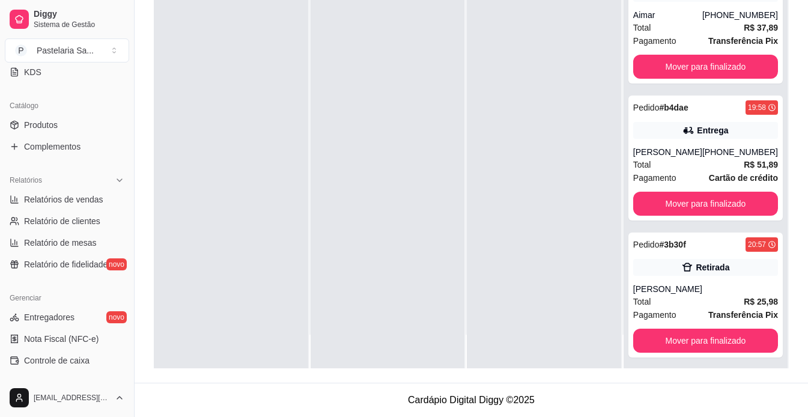
scroll to position [300, 0]
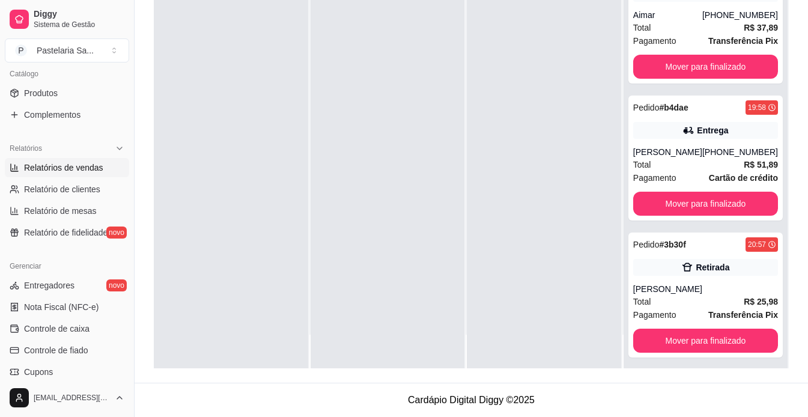
click at [65, 166] on span "Relatórios de vendas" at bounding box center [63, 168] width 79 height 12
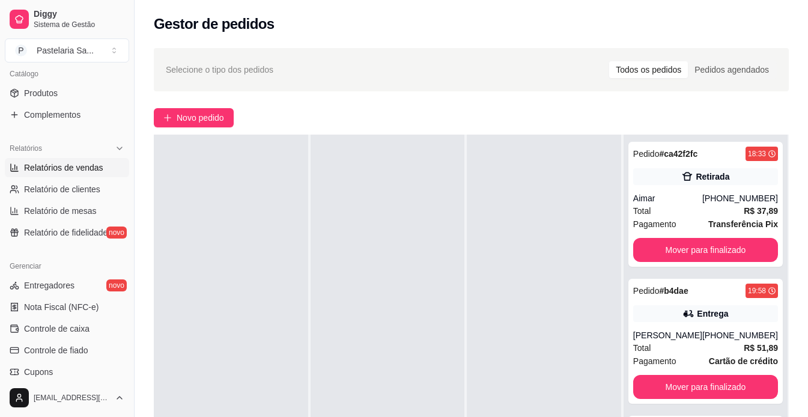
select select "ALL"
select select "0"
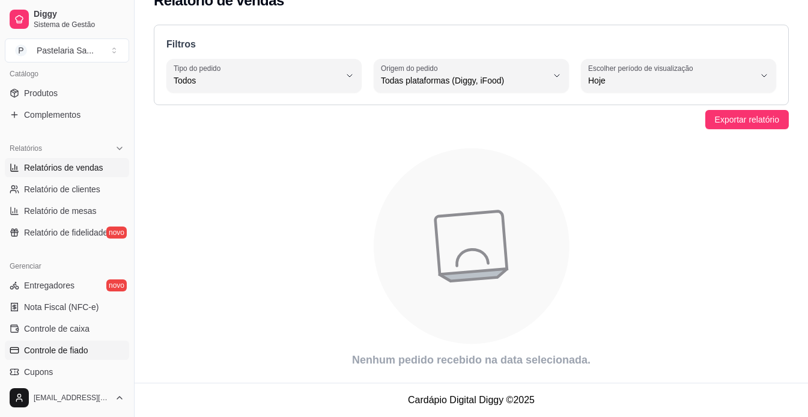
scroll to position [448, 0]
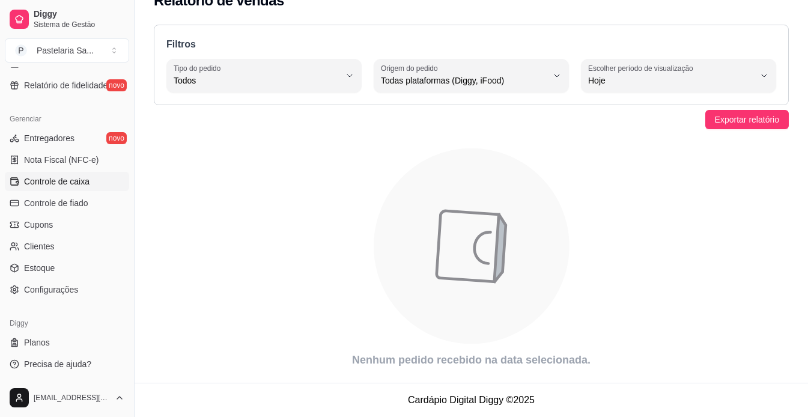
click at [60, 184] on span "Controle de caixa" at bounding box center [57, 181] width 66 height 12
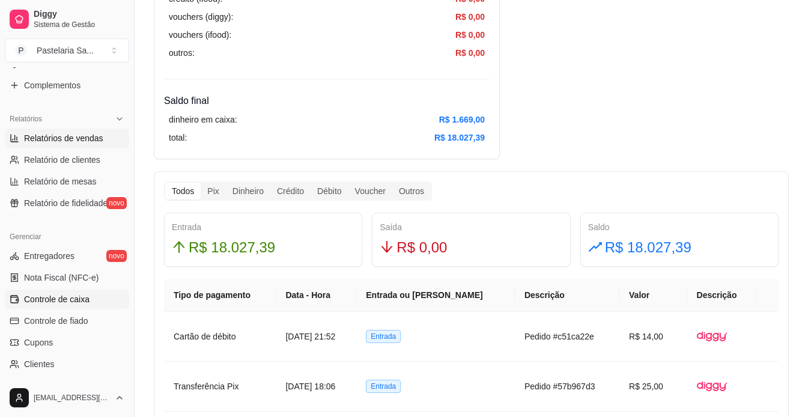
scroll to position [328, 0]
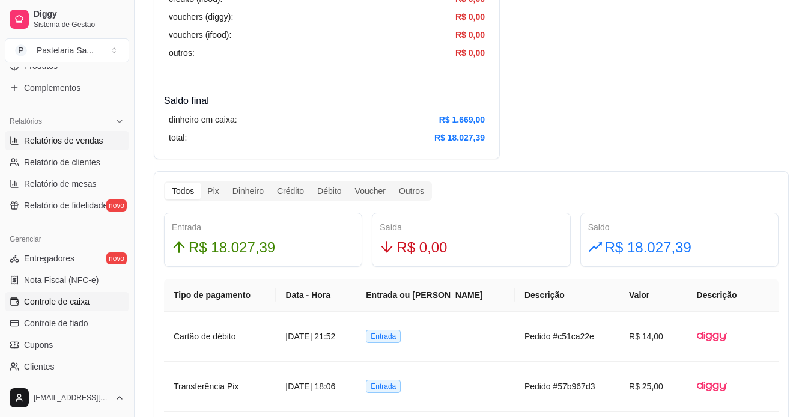
click at [87, 135] on span "Relatórios de vendas" at bounding box center [63, 141] width 79 height 12
select select "ALL"
select select "0"
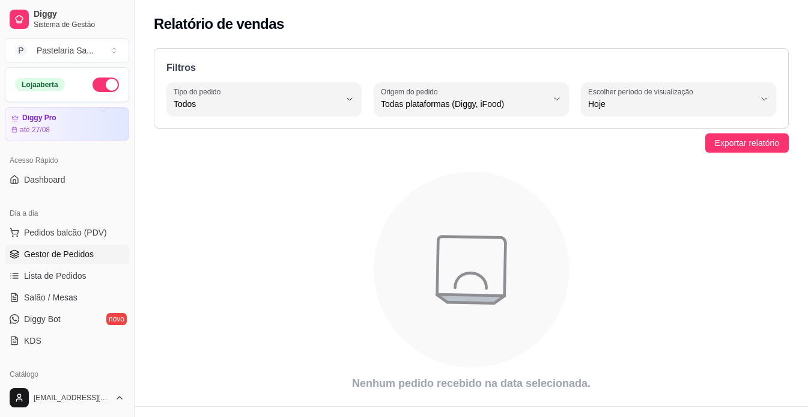
click at [73, 251] on span "Gestor de Pedidos" at bounding box center [59, 254] width 70 height 12
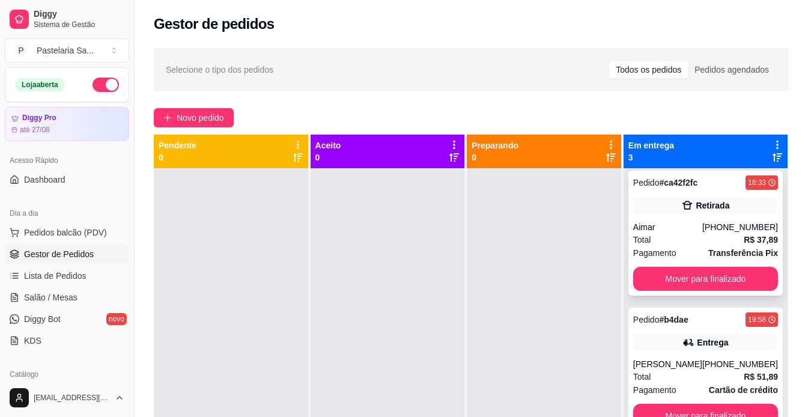
scroll to position [6, 0]
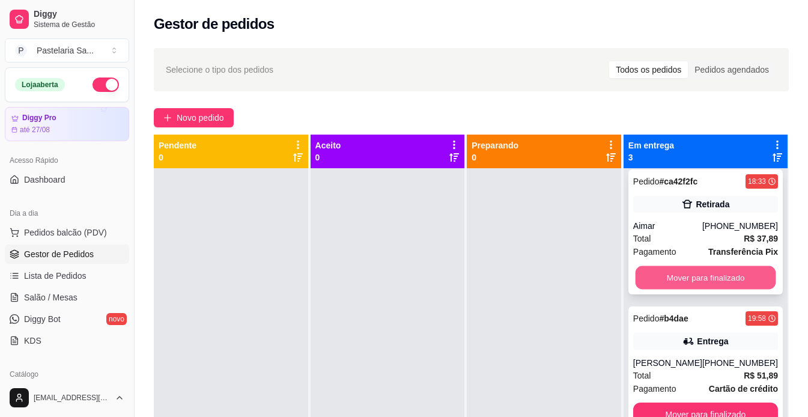
click at [717, 273] on button "Mover para finalizado" at bounding box center [705, 277] width 141 height 23
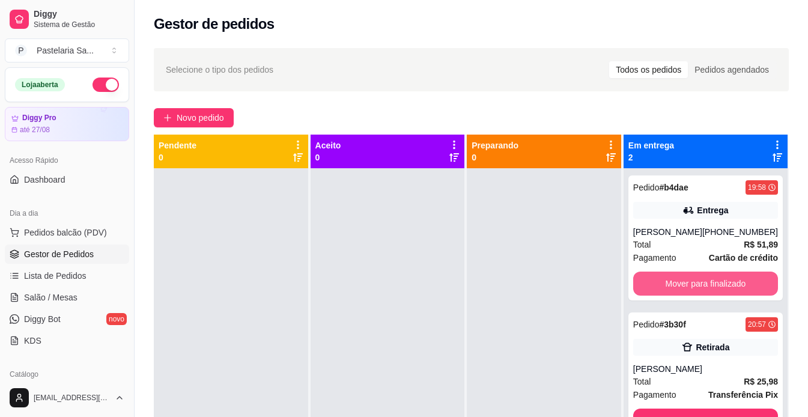
scroll to position [0, 0]
click at [716, 273] on button "Mover para finalizado" at bounding box center [705, 284] width 145 height 24
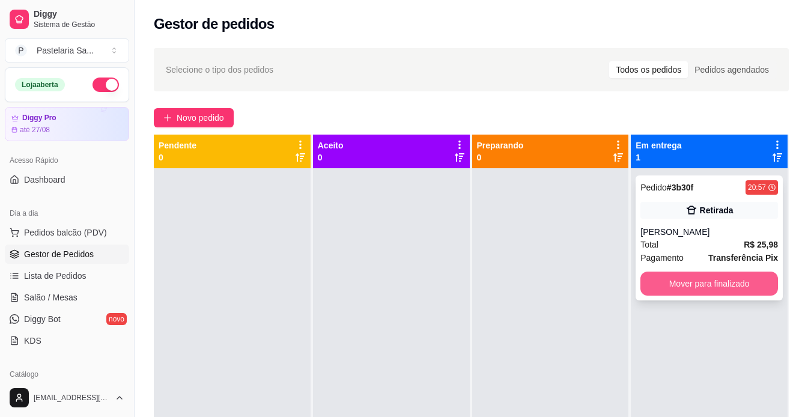
click at [712, 284] on button "Mover para finalizado" at bounding box center [710, 284] width 138 height 24
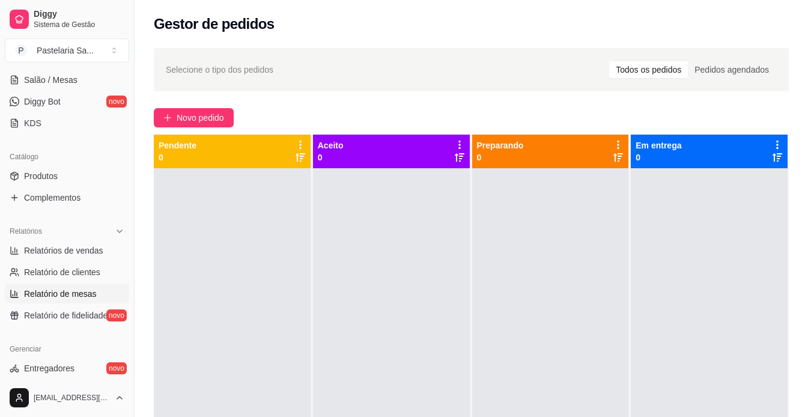
scroll to position [240, 0]
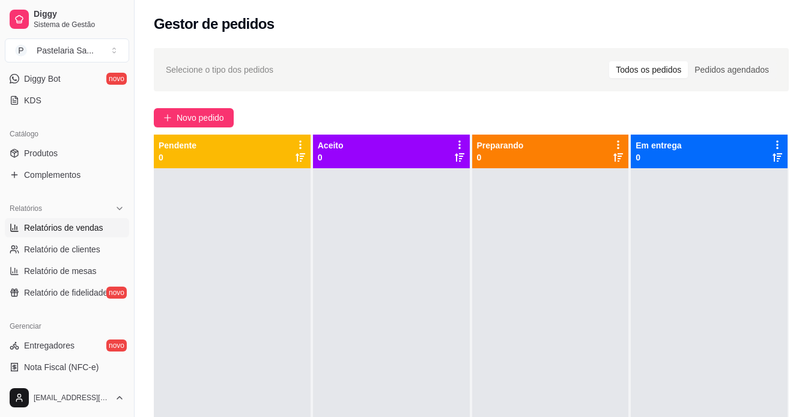
click at [58, 230] on span "Relatórios de vendas" at bounding box center [63, 228] width 79 height 12
select select "ALL"
select select "0"
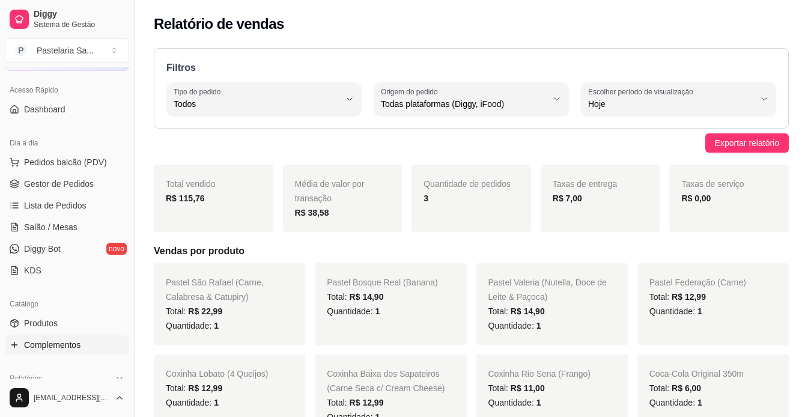
scroll to position [180, 0]
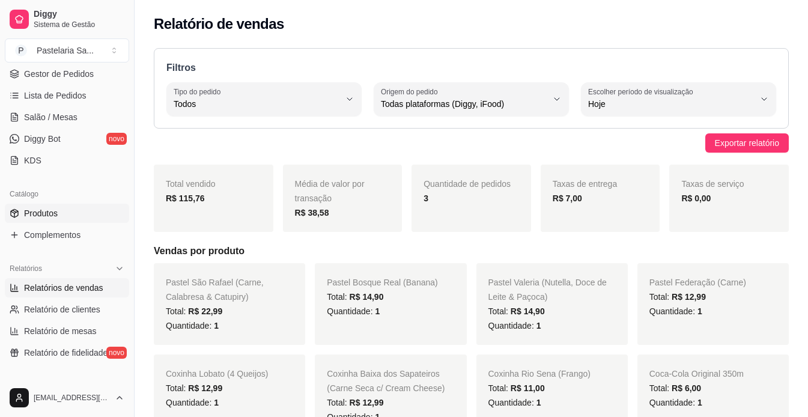
click at [54, 209] on span "Produtos" at bounding box center [41, 213] width 34 height 12
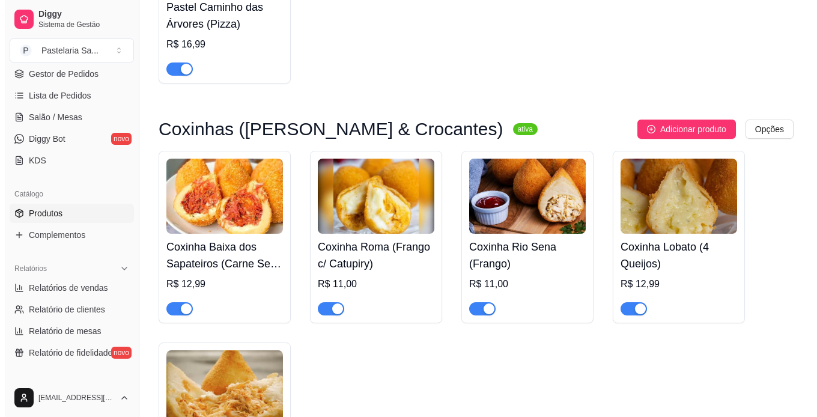
scroll to position [1322, 0]
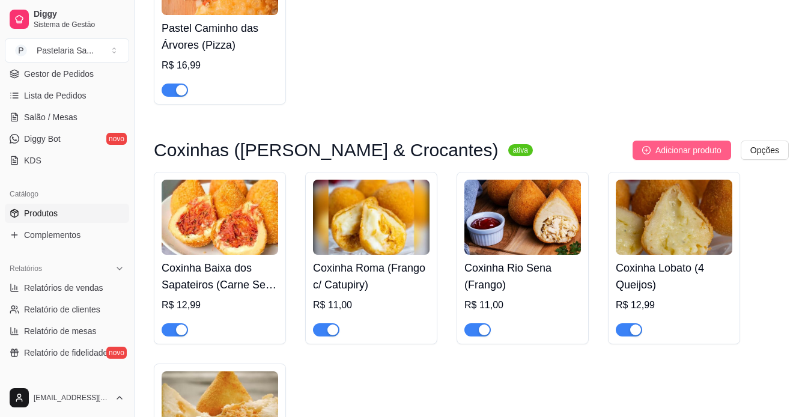
click at [700, 152] on span "Adicionar produto" at bounding box center [689, 150] width 66 height 13
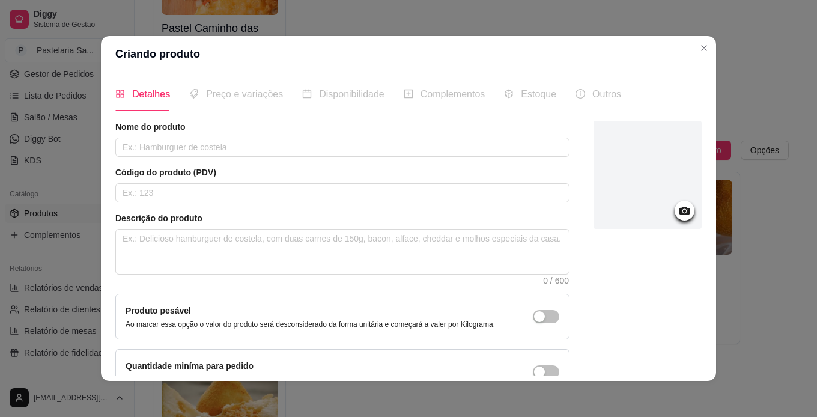
click at [224, 135] on div "Nome do produto" at bounding box center [342, 139] width 454 height 36
click at [225, 141] on input "text" at bounding box center [342, 147] width 454 height 19
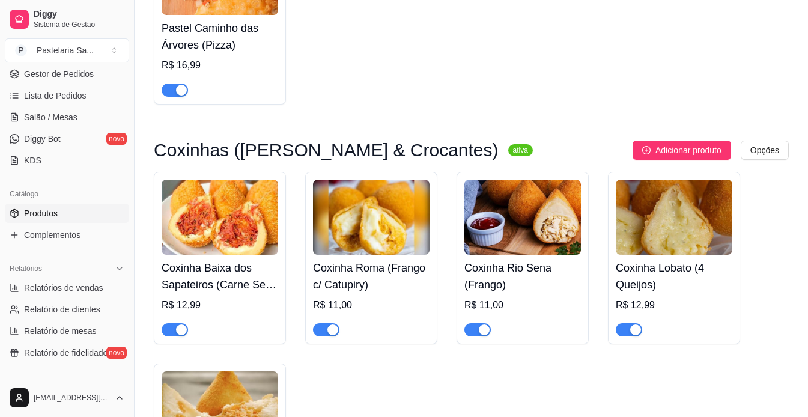
click at [383, 242] on img at bounding box center [371, 217] width 117 height 75
click at [709, 157] on span "Adicionar produto" at bounding box center [689, 150] width 66 height 13
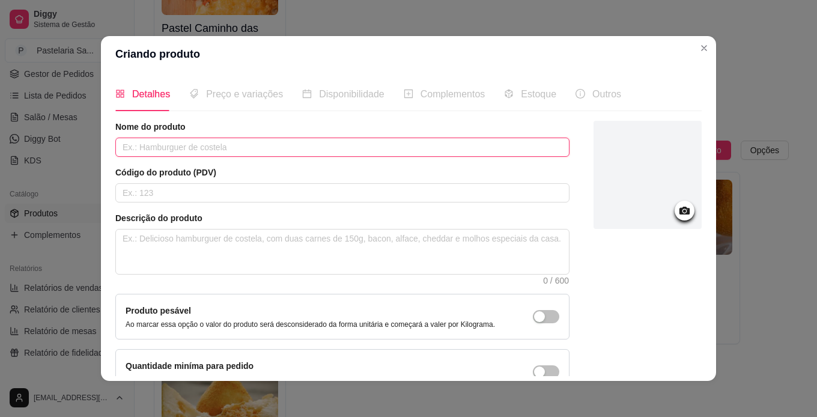
click at [353, 141] on input "text" at bounding box center [342, 147] width 454 height 19
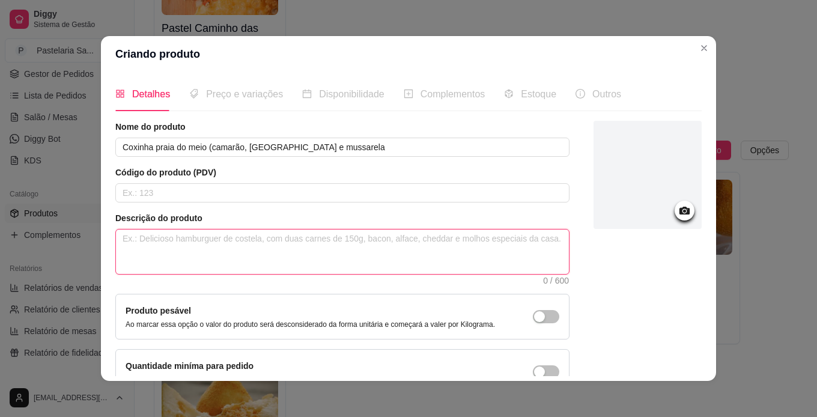
click at [252, 258] on textarea at bounding box center [342, 252] width 453 height 44
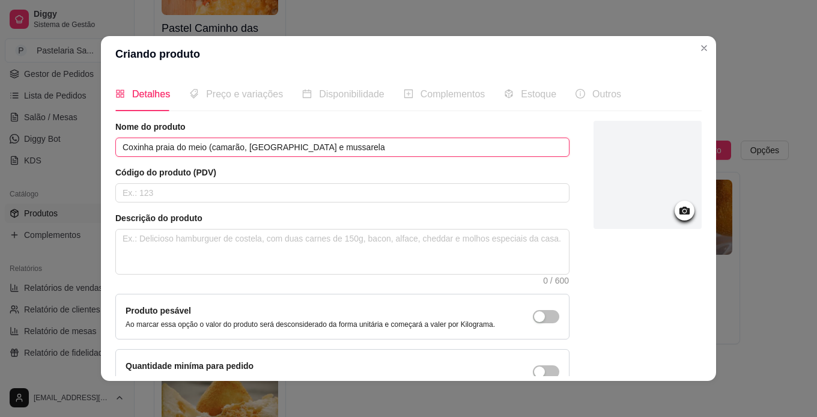
click at [340, 140] on input "Coxinha praia do meio (camarão, [GEOGRAPHIC_DATA] e mussarela" at bounding box center [342, 147] width 454 height 19
type input "Coxinha praia do meio (camarão, [GEOGRAPHIC_DATA] e mussarela)"
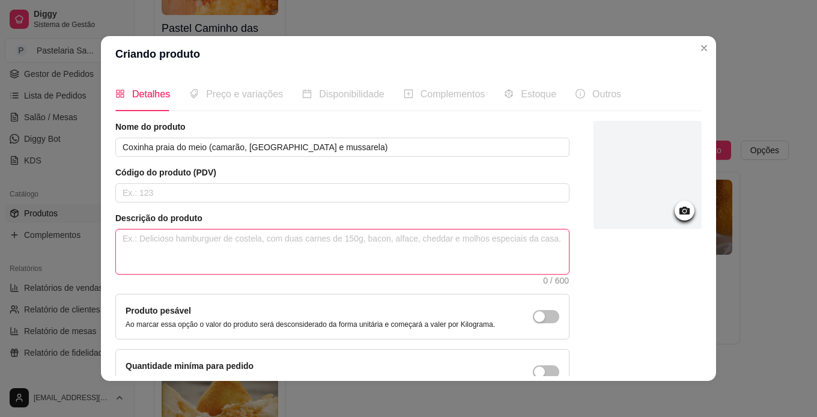
click at [192, 249] on textarea at bounding box center [342, 252] width 453 height 44
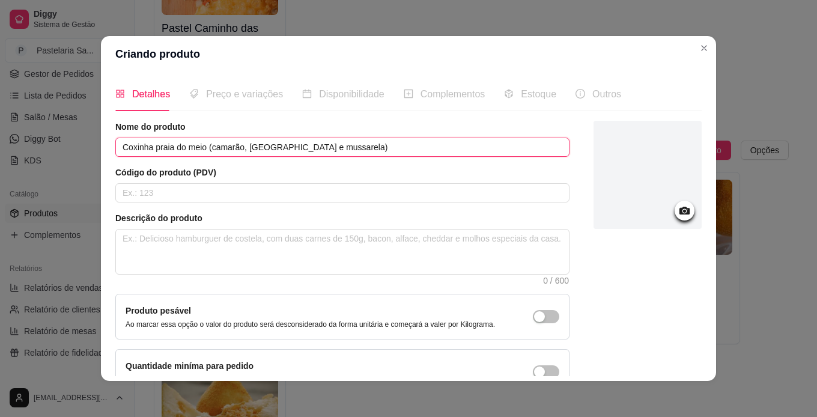
click at [204, 148] on input "Coxinha praia do meio (camarão, [GEOGRAPHIC_DATA] e mussarela)" at bounding box center [342, 147] width 454 height 19
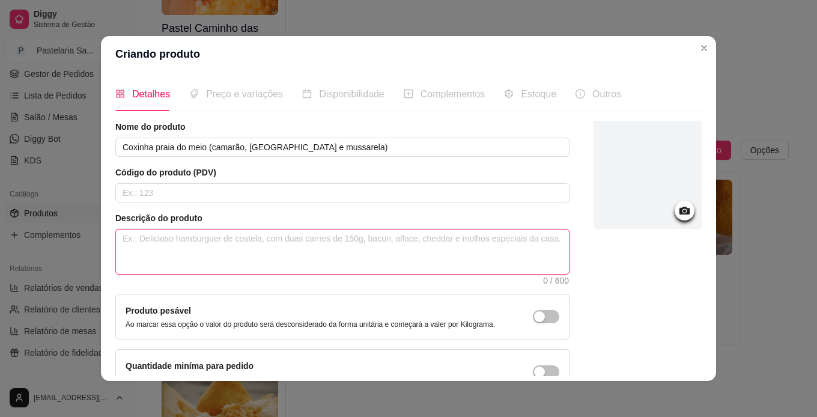
click at [166, 249] on textarea at bounding box center [342, 252] width 453 height 44
paste textarea "Coxinha praia do meio (camarão, [GEOGRAPHIC_DATA] e mussarela)"
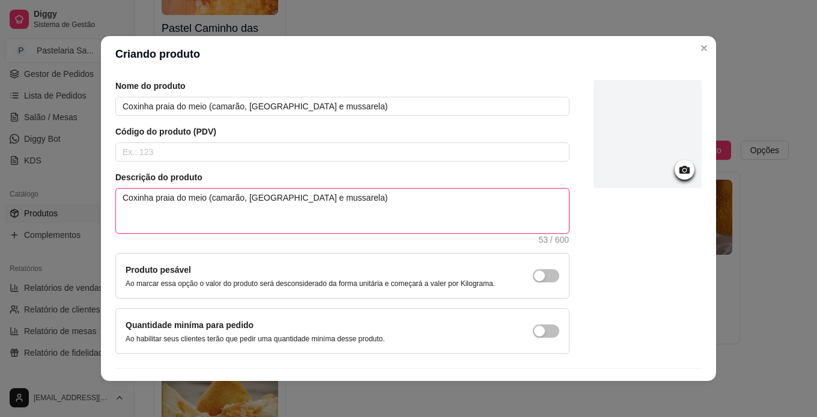
scroll to position [60, 0]
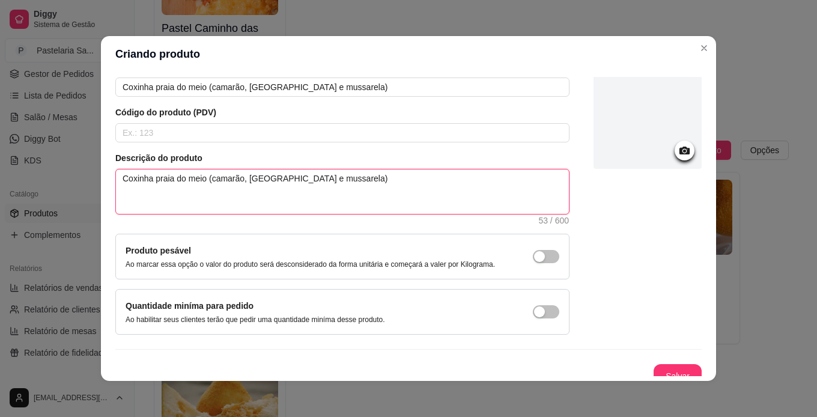
type textarea "Coxinha praia do meio (camarão, [GEOGRAPHIC_DATA] e mussarela)"
click at [678, 153] on icon at bounding box center [685, 151] width 14 height 14
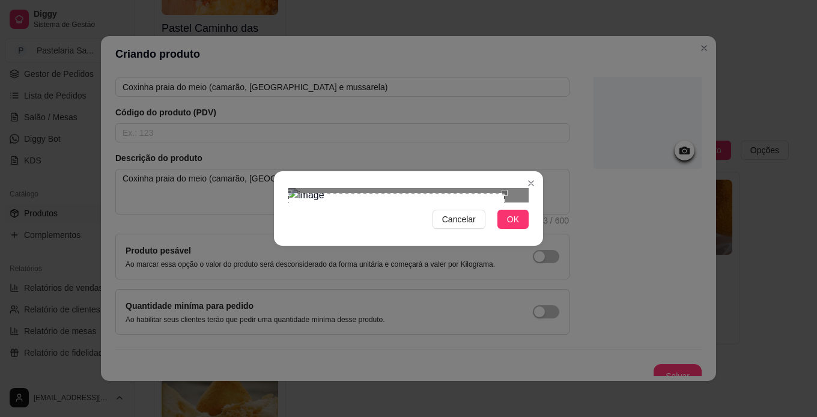
click at [432, 193] on div "Use the arrow keys to move the crop selection area" at bounding box center [396, 254] width 216 height 122
click at [502, 229] on button "OK" at bounding box center [513, 219] width 31 height 19
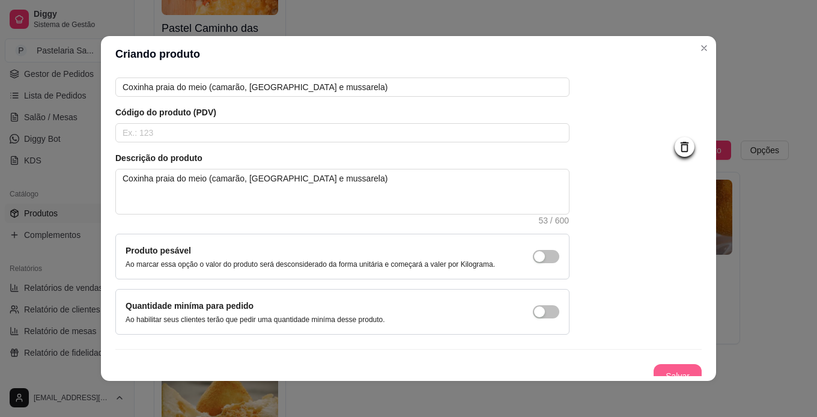
click at [670, 370] on button "Salvar" at bounding box center [678, 376] width 48 height 24
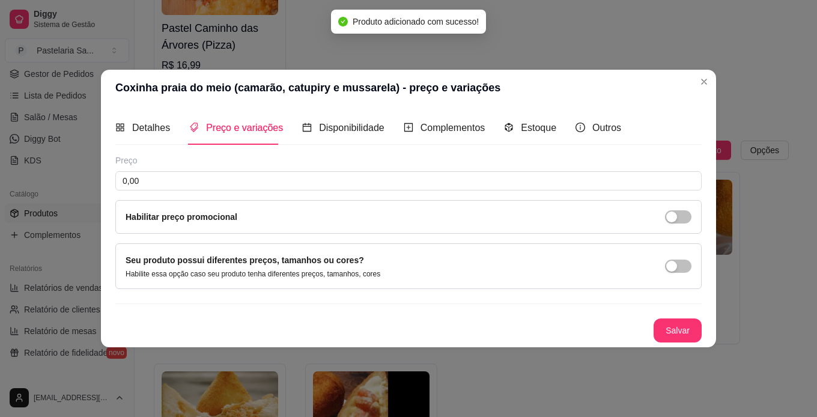
scroll to position [0, 0]
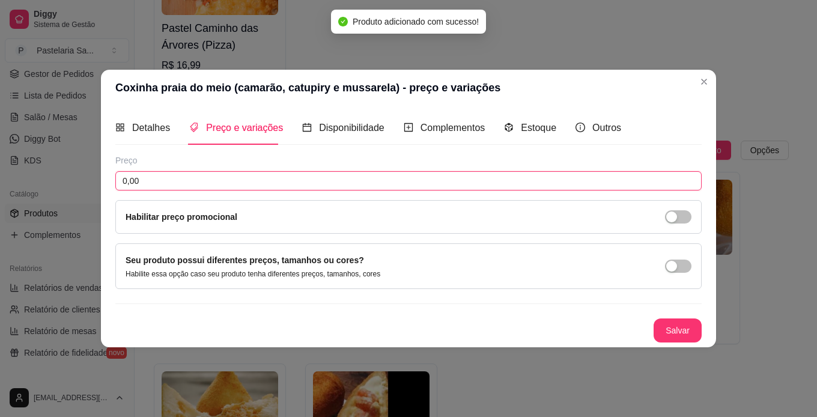
click at [249, 184] on input "0,00" at bounding box center [408, 180] width 587 height 19
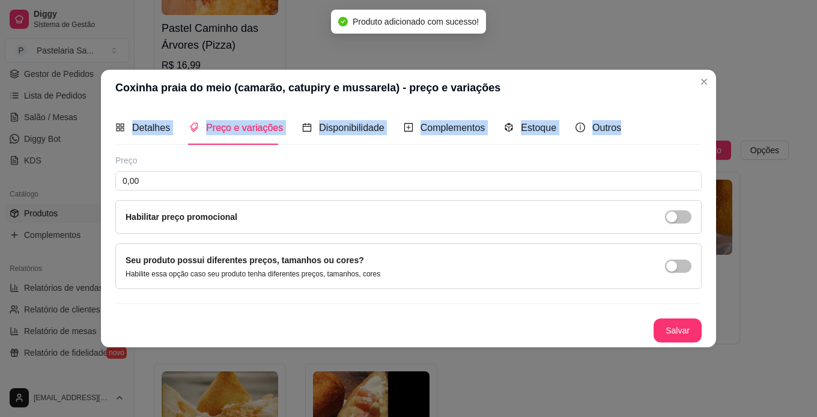
drag, startPoint x: 657, startPoint y: 94, endPoint x: 680, endPoint y: 105, distance: 25.3
click at [677, 109] on section "Coxinha praia do meio (camarão, catupiry e mussarela) - preço e variações Detal…" at bounding box center [408, 209] width 615 height 278
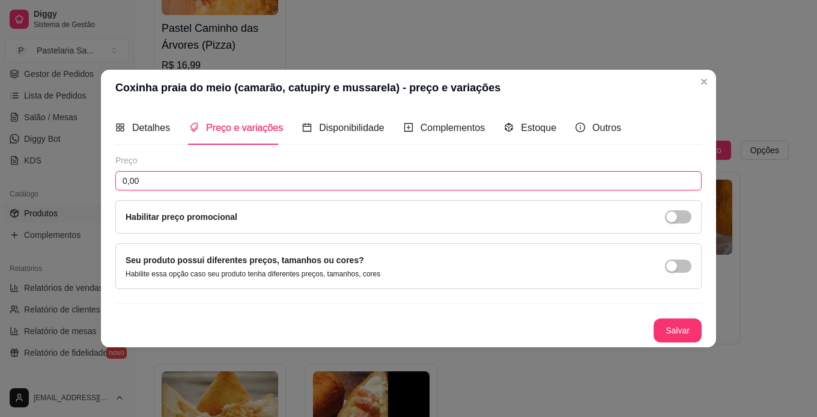
click at [451, 178] on input "0,00" at bounding box center [408, 180] width 587 height 19
type input "15,00"
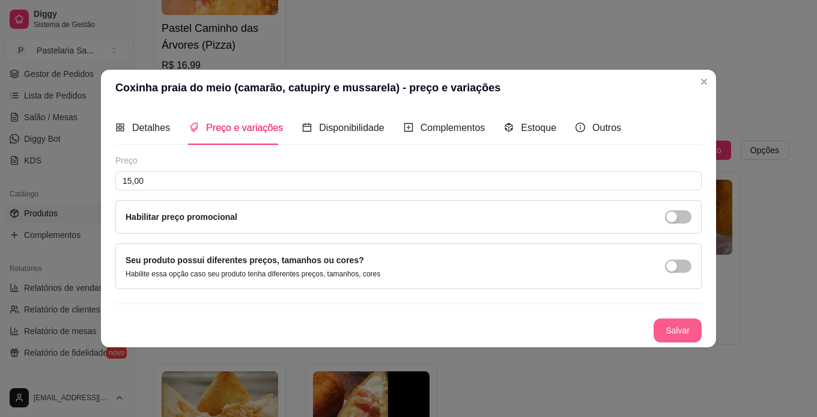
click at [691, 327] on button "Salvar" at bounding box center [678, 331] width 48 height 24
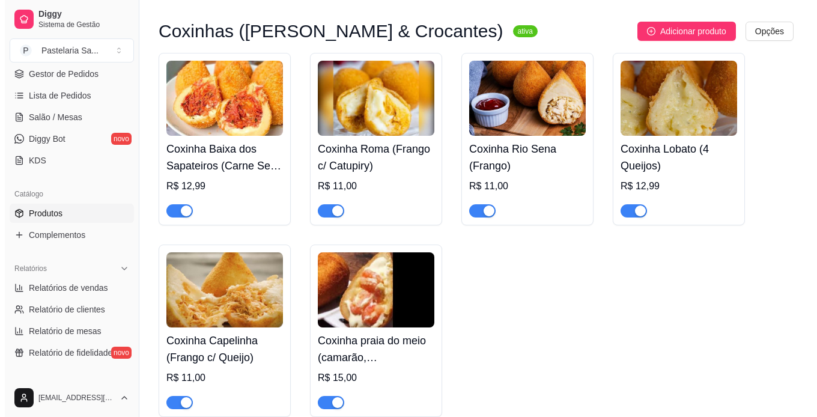
scroll to position [1442, 0]
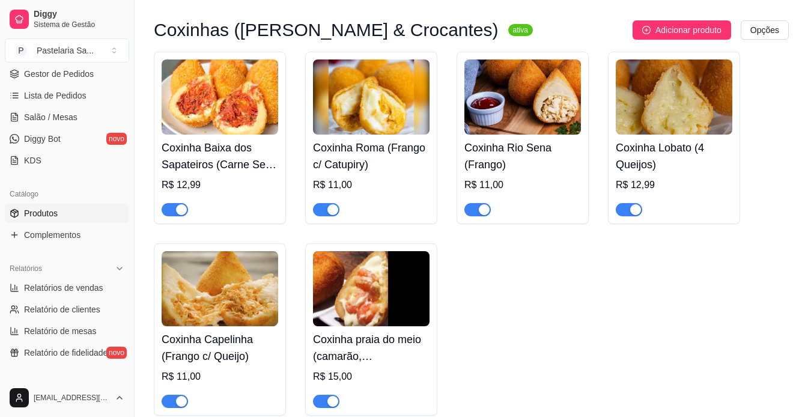
click at [362, 296] on img at bounding box center [371, 288] width 117 height 75
click at [380, 278] on img at bounding box center [371, 288] width 117 height 75
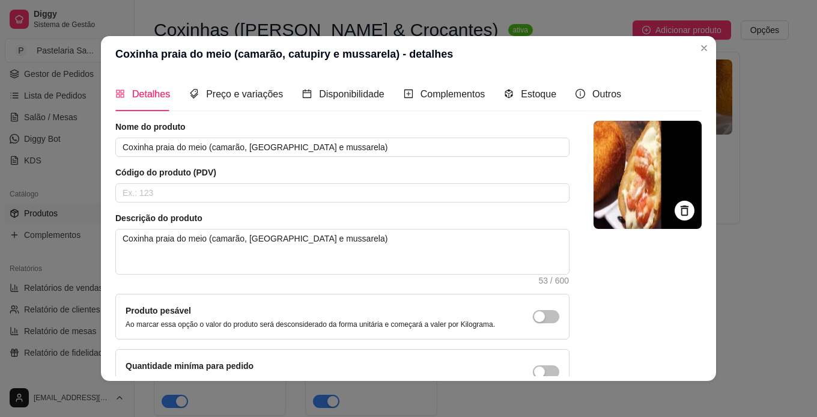
click at [678, 204] on icon at bounding box center [685, 211] width 14 height 14
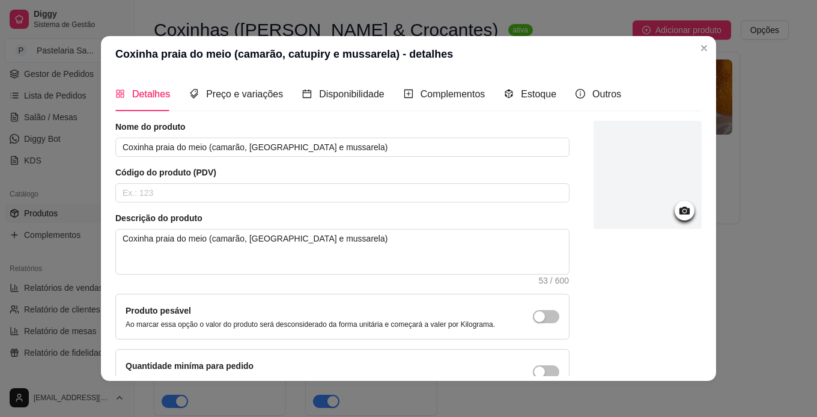
click at [675, 215] on div at bounding box center [685, 211] width 20 height 20
click at [678, 215] on icon at bounding box center [685, 211] width 14 height 14
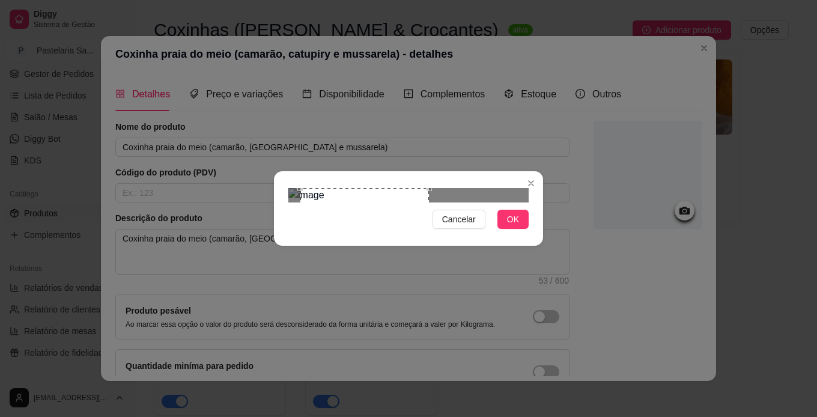
click at [468, 188] on div at bounding box center [408, 195] width 240 height 14
click at [391, 188] on div "Use the arrow keys to move the crop selection area" at bounding box center [355, 252] width 129 height 129
click at [400, 188] on div "Use the arrow keys to move the crop selection area" at bounding box center [359, 252] width 129 height 129
click at [382, 204] on div "Use the arrow keys to move the crop selection area" at bounding box center [358, 252] width 129 height 129
click at [519, 229] on button "OK" at bounding box center [513, 219] width 31 height 19
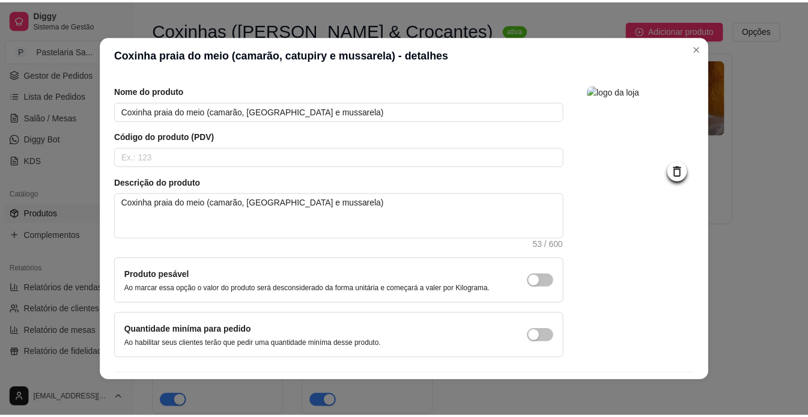
scroll to position [72, 0]
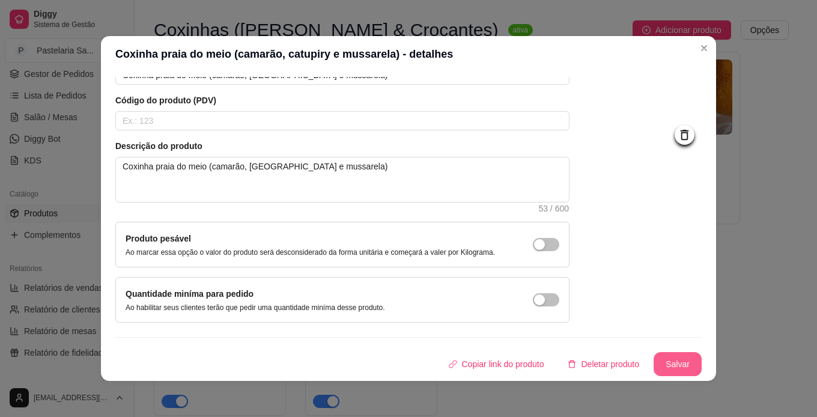
click at [670, 358] on button "Salvar" at bounding box center [678, 364] width 48 height 24
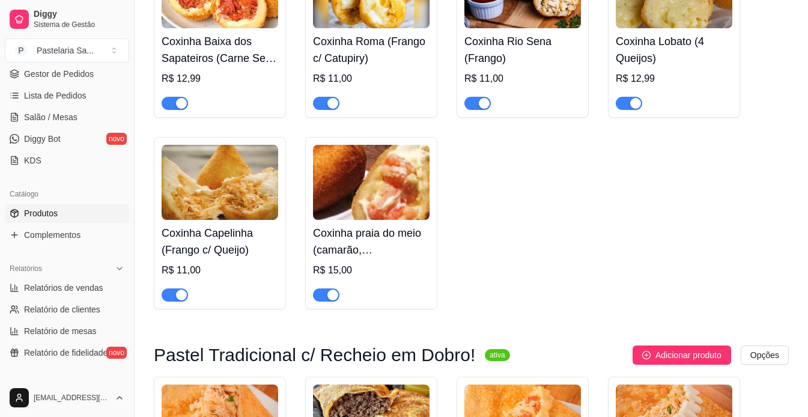
scroll to position [1562, 0]
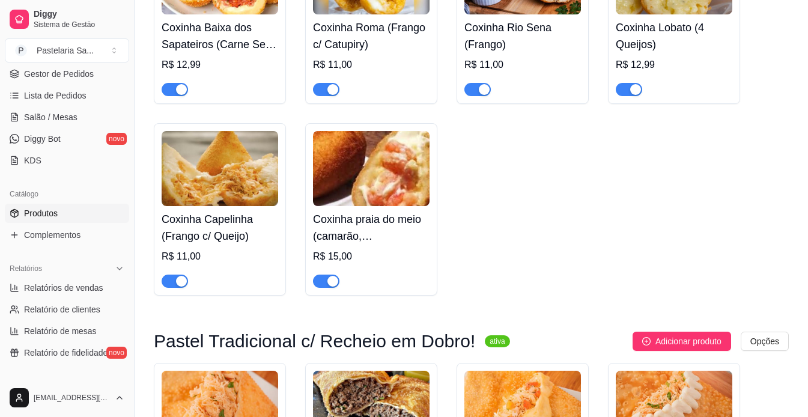
click at [377, 186] on img at bounding box center [371, 168] width 117 height 75
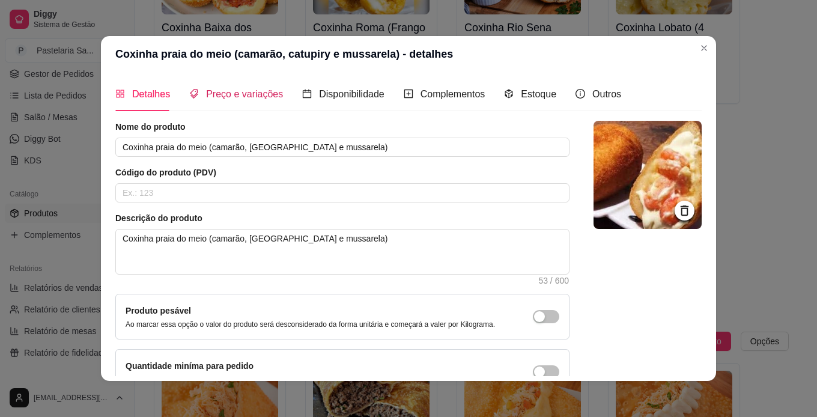
drag, startPoint x: 217, startPoint y: 90, endPoint x: 210, endPoint y: 87, distance: 7.8
click at [212, 89] on span "Preço e variações" at bounding box center [244, 94] width 77 height 10
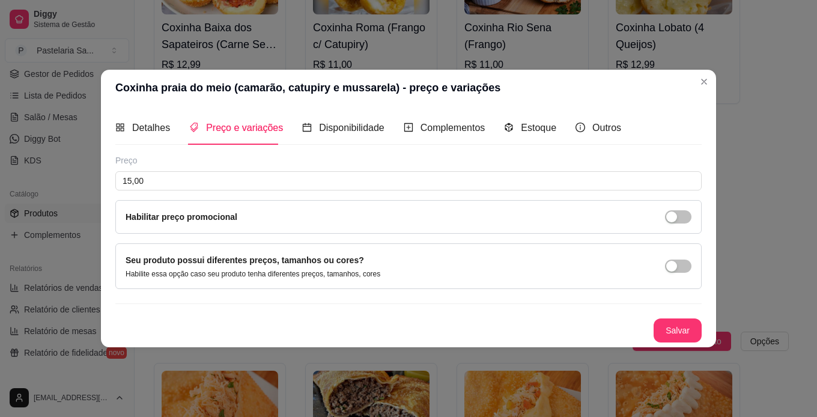
click at [427, 163] on div "Preço" at bounding box center [408, 160] width 587 height 12
click at [682, 75] on header "Coxinha praia do meio (camarão, catupiry e mussarela) - preço e variações" at bounding box center [408, 88] width 615 height 36
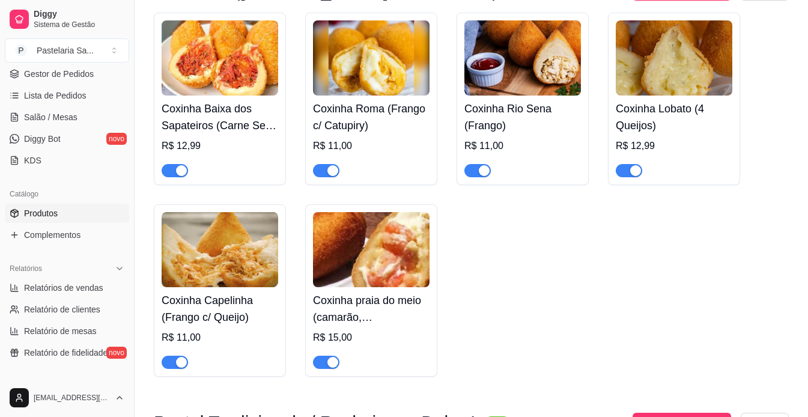
scroll to position [1502, 0]
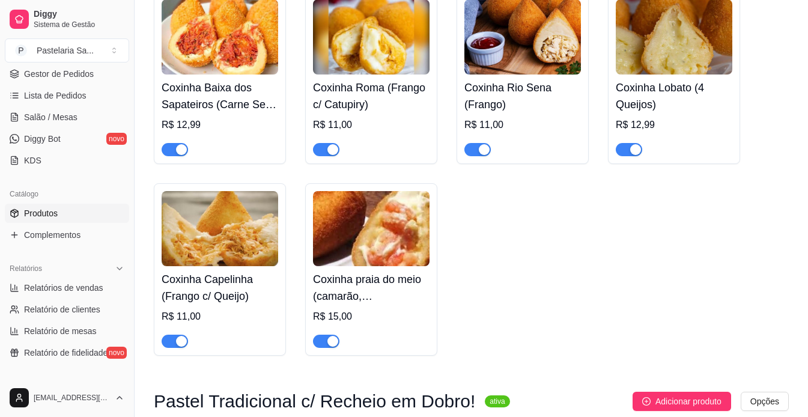
click at [386, 298] on h4 "Coxinha praia do meio (camarão, [GEOGRAPHIC_DATA] e mussarela)" at bounding box center [371, 288] width 117 height 34
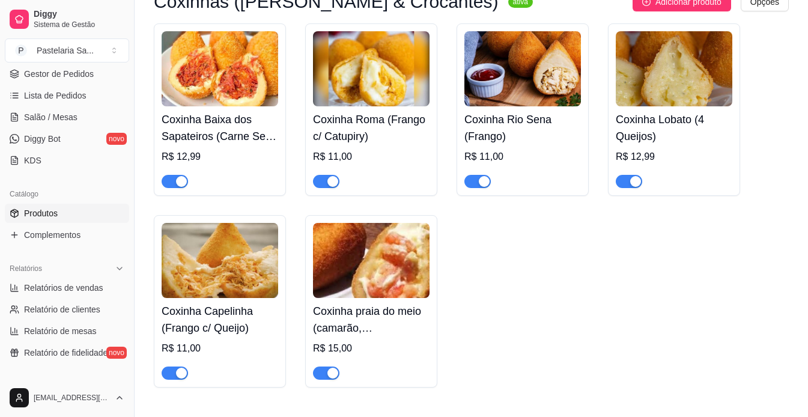
scroll to position [1442, 0]
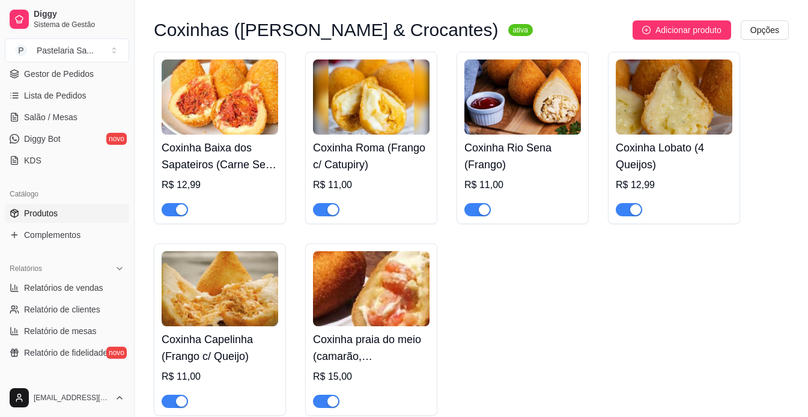
click at [382, 318] on img at bounding box center [371, 288] width 117 height 75
click at [554, 321] on div "Coxinha Baixa dos Sapateiros (Carne Seca c/ Cream Cheese) R$ 12,99 Coxinha Roma…" at bounding box center [471, 234] width 635 height 364
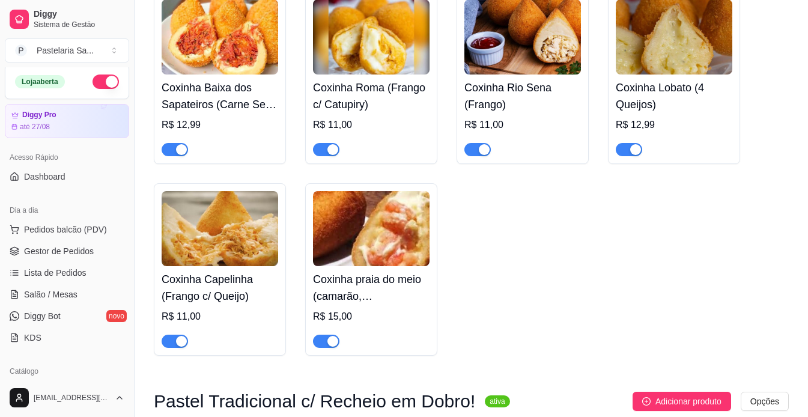
scroll to position [0, 0]
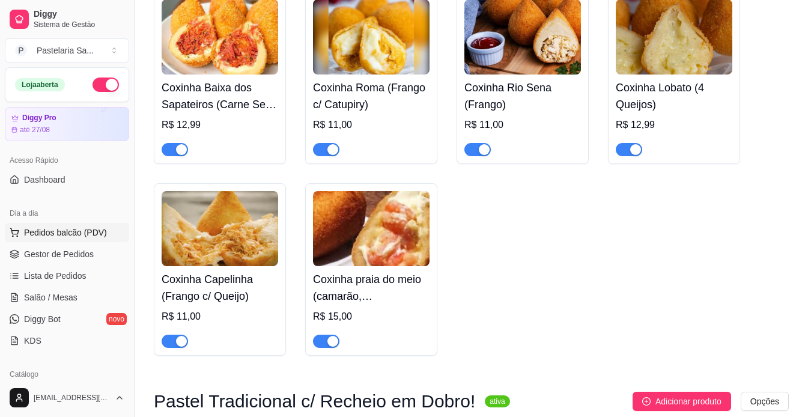
drag, startPoint x: 69, startPoint y: 249, endPoint x: 82, endPoint y: 239, distance: 16.3
click at [69, 248] on span "Gestor de Pedidos" at bounding box center [59, 254] width 70 height 12
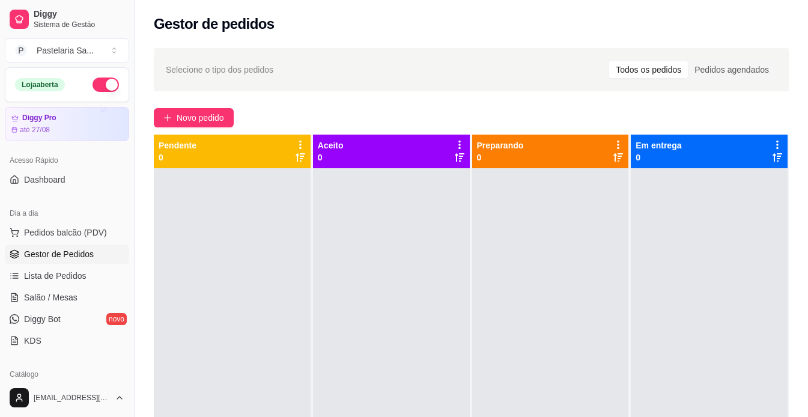
click at [493, 132] on div "Selecione o tipo dos pedidos Todos os pedidos Pedidos agendados Novo pedido Pen…" at bounding box center [472, 303] width 674 height 525
drag, startPoint x: 525, startPoint y: 88, endPoint x: 817, endPoint y: 79, distance: 291.6
drag, startPoint x: 570, startPoint y: 404, endPoint x: 531, endPoint y: 414, distance: 41.0
drag, startPoint x: 531, startPoint y: 414, endPoint x: 501, endPoint y: 391, distance: 37.6
click at [501, 391] on div at bounding box center [550, 376] width 157 height 417
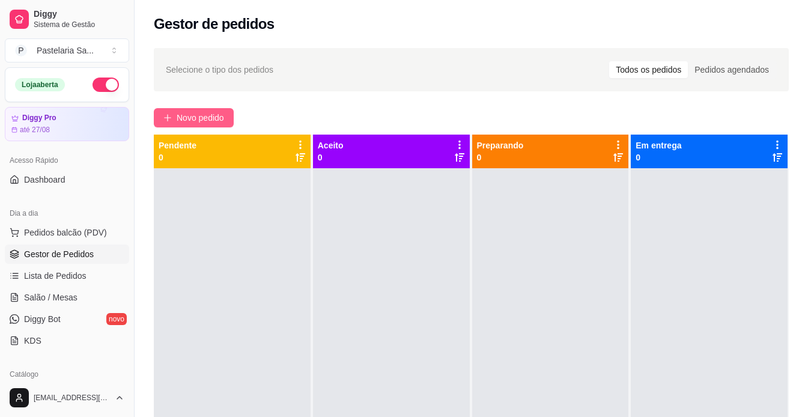
click at [209, 120] on span "Novo pedido" at bounding box center [200, 117] width 47 height 13
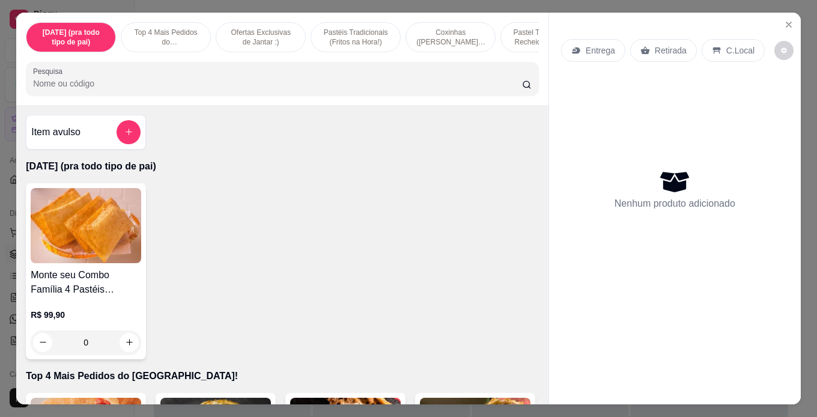
click at [662, 39] on div "Retirada" at bounding box center [663, 50] width 67 height 23
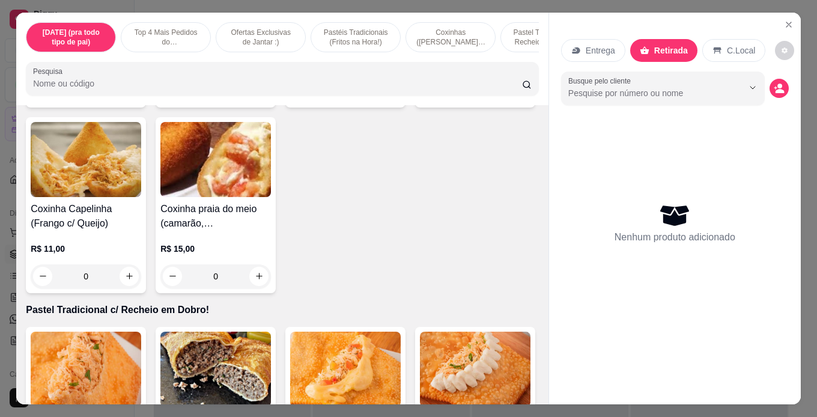
scroll to position [1442, 0]
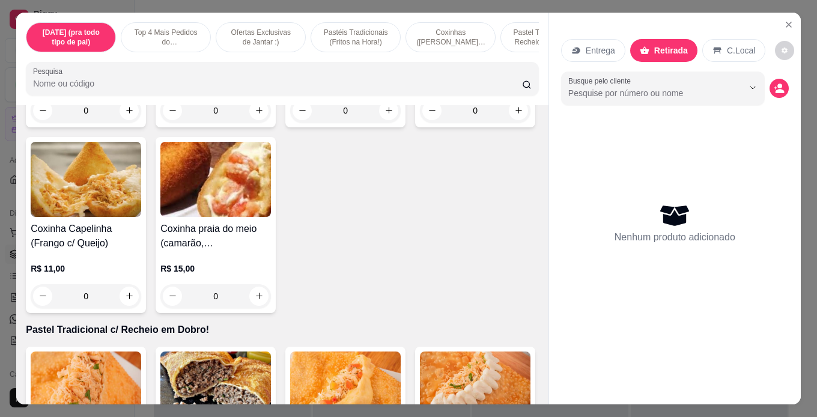
click at [120, 123] on div "0" at bounding box center [86, 111] width 111 height 24
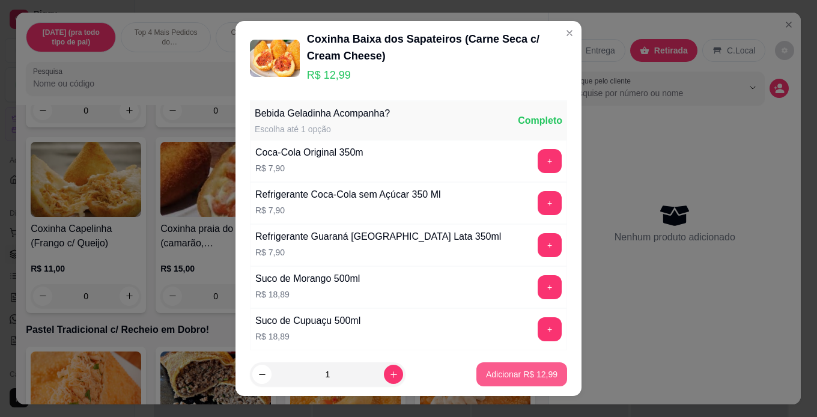
click at [531, 374] on p "Adicionar R$ 12,99" at bounding box center [522, 374] width 72 height 12
type input "1"
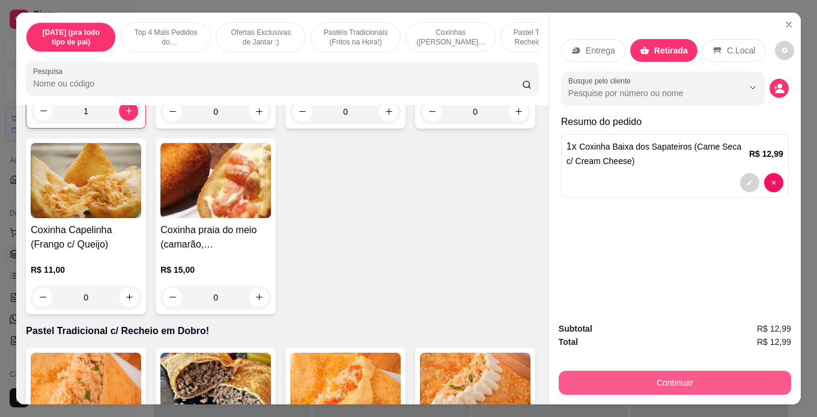
click at [675, 377] on button "Continuar" at bounding box center [675, 383] width 233 height 24
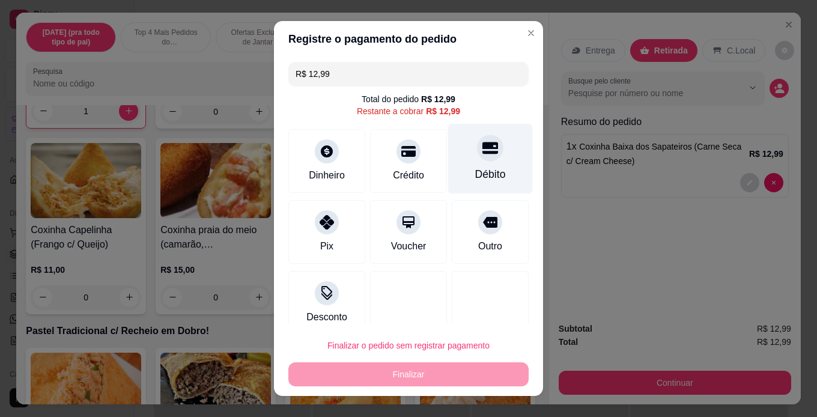
click at [480, 169] on div "Débito" at bounding box center [490, 174] width 31 height 16
type input "R$ 0,00"
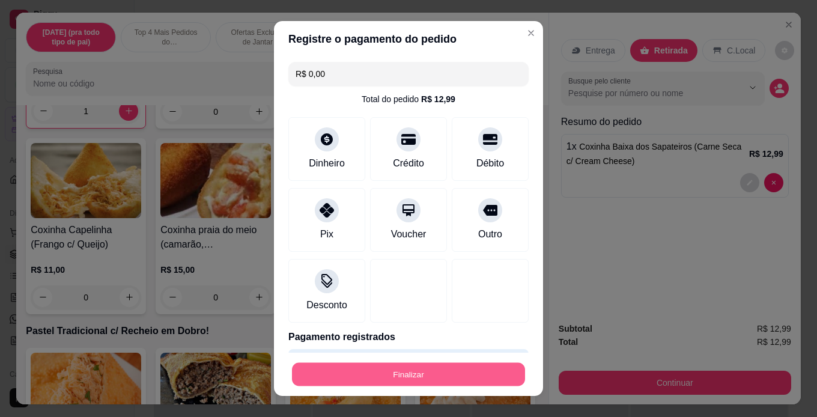
click at [445, 367] on button "Finalizar" at bounding box center [408, 374] width 233 height 23
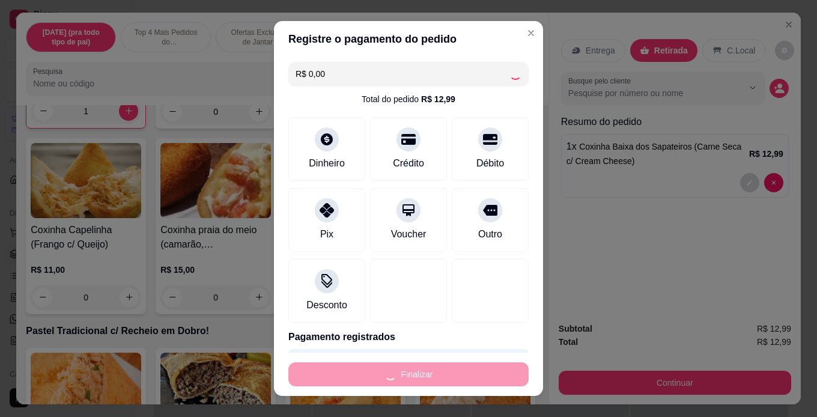
type input "0"
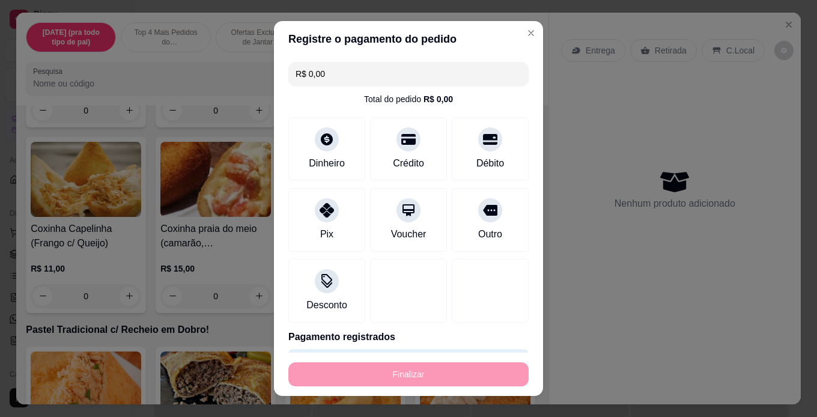
type input "-R$ 12,99"
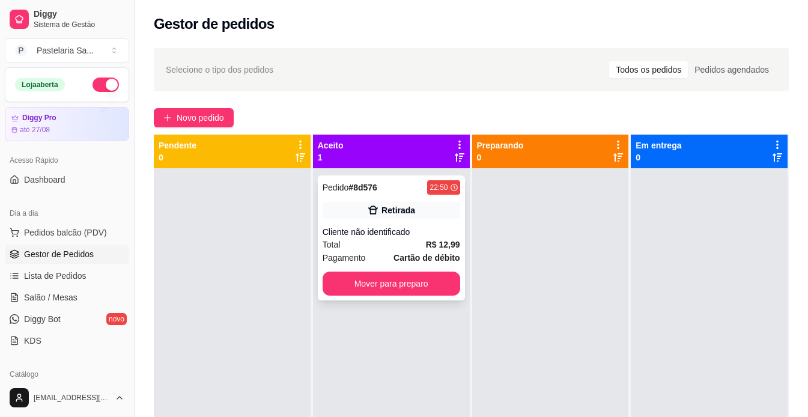
click at [392, 216] on div "Retirada" at bounding box center [392, 210] width 138 height 17
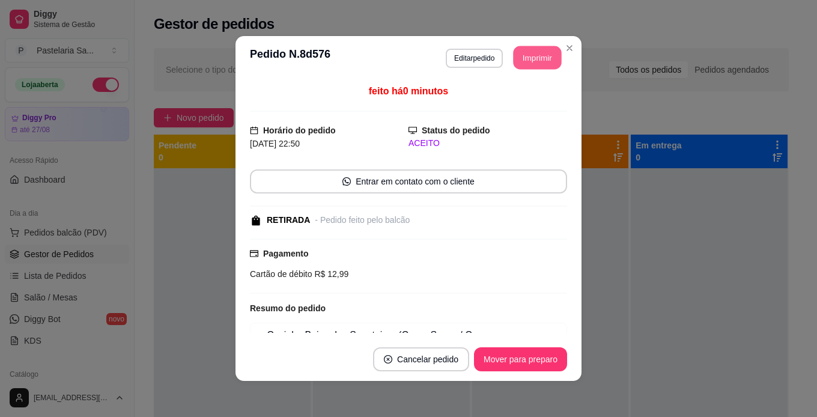
click at [537, 55] on button "Imprimir" at bounding box center [538, 57] width 48 height 23
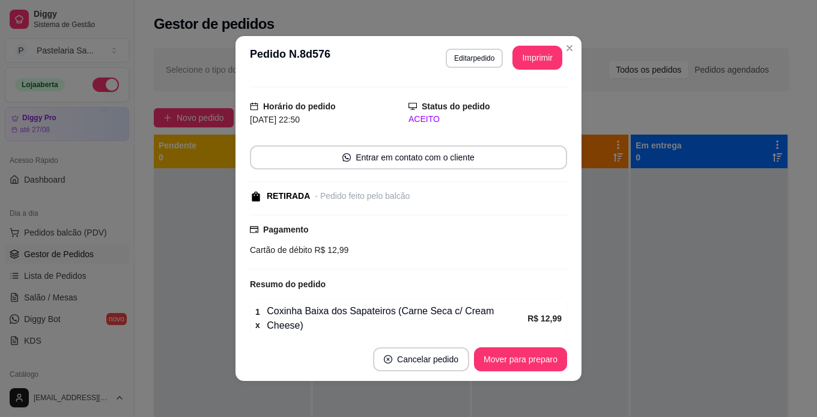
scroll to position [62, 0]
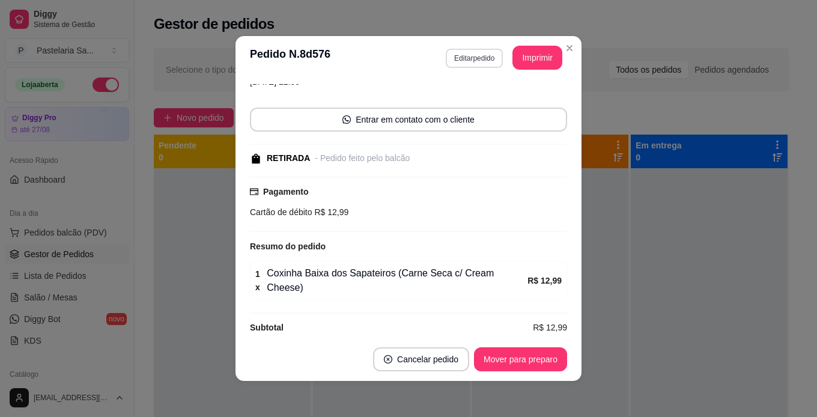
click at [471, 65] on button "Editar pedido" at bounding box center [474, 58] width 57 height 19
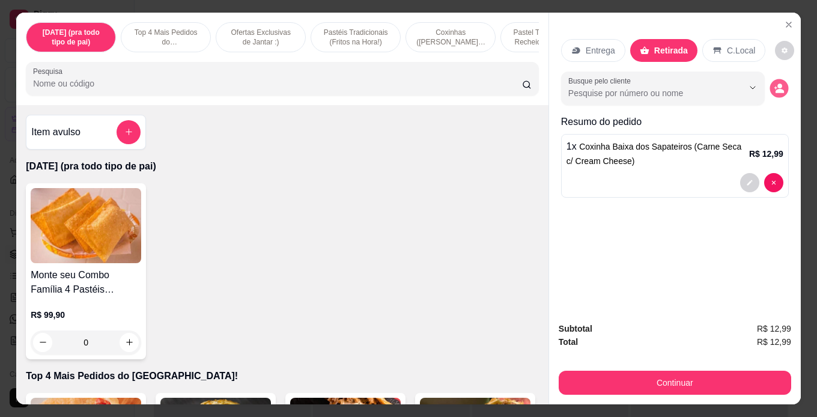
click at [774, 83] on icon "decrease-product-quantity" at bounding box center [779, 88] width 10 height 10
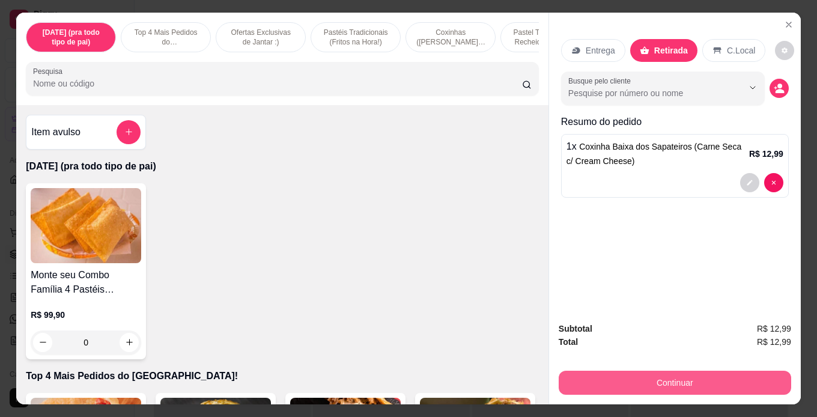
click at [703, 376] on button "Continuar" at bounding box center [675, 383] width 233 height 24
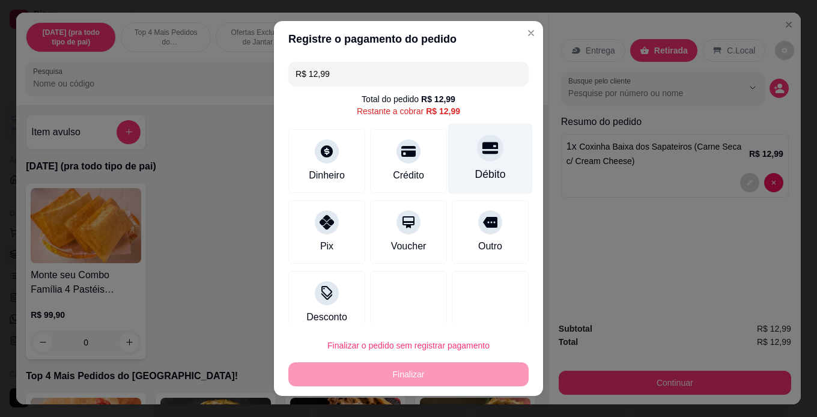
click at [494, 179] on div "Débito" at bounding box center [490, 158] width 85 height 70
type input "R$ 0,00"
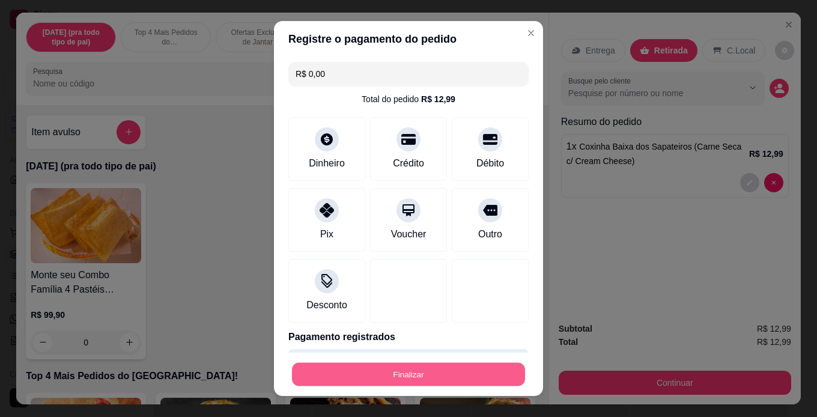
click at [439, 373] on button "Finalizar" at bounding box center [408, 374] width 233 height 23
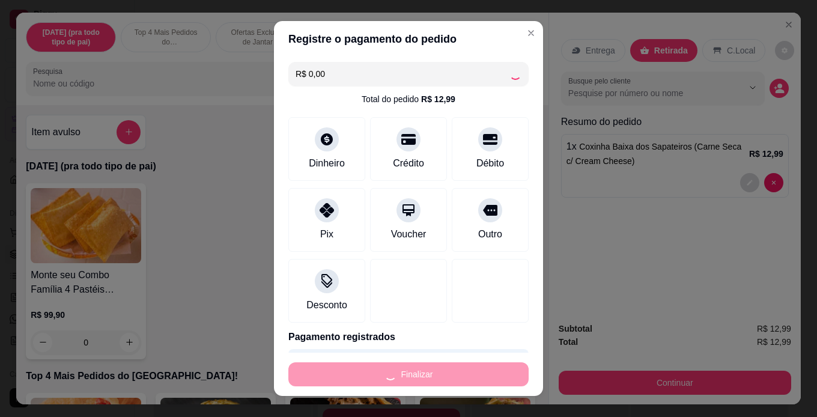
type input "0"
type input "-R$ 12,99"
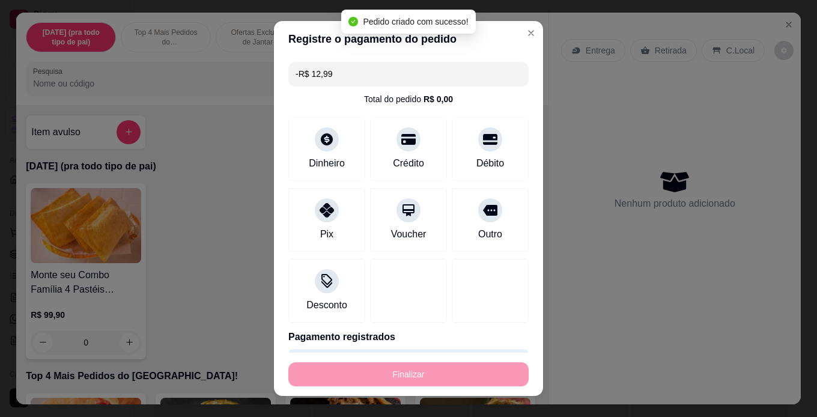
scroll to position [88, 0]
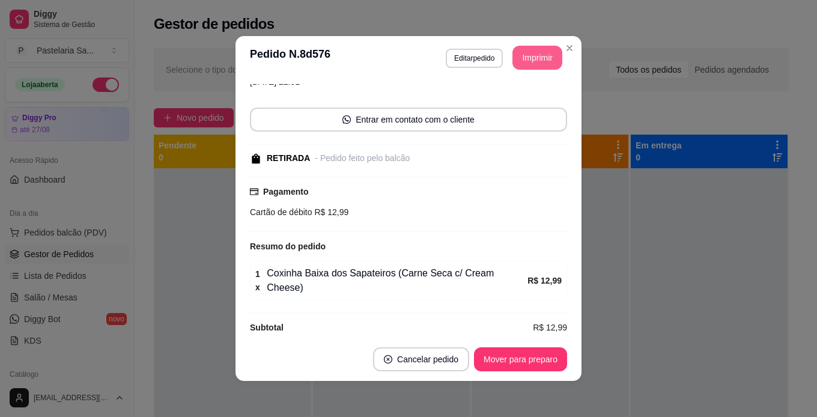
click at [544, 55] on button "Imprimir" at bounding box center [538, 58] width 50 height 24
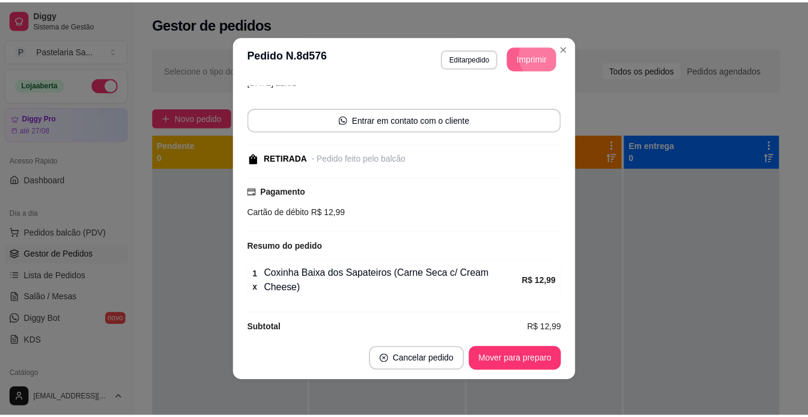
scroll to position [0, 0]
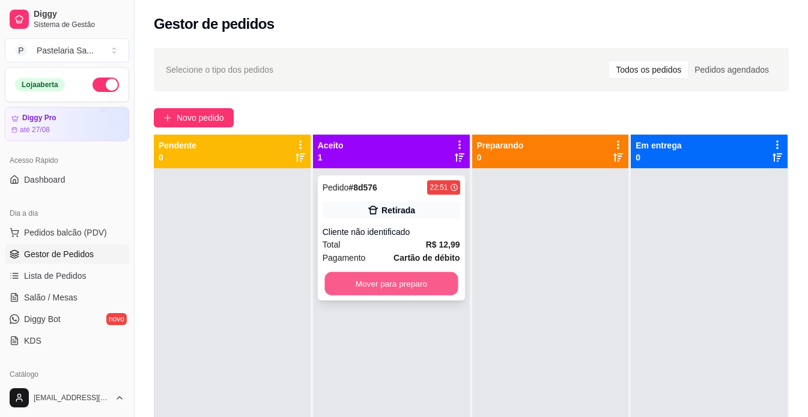
click at [400, 279] on button "Mover para preparo" at bounding box center [391, 283] width 133 height 23
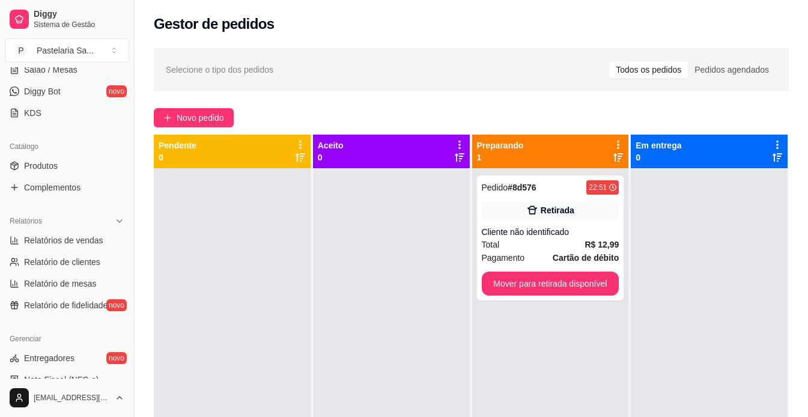
scroll to position [207, 0]
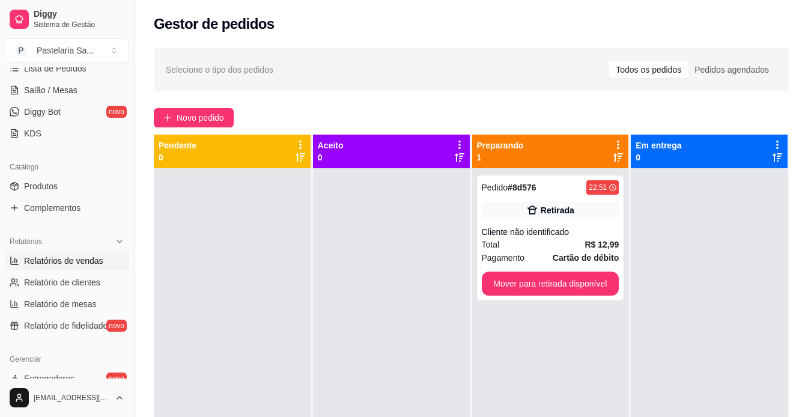
click at [83, 262] on span "Relatórios de vendas" at bounding box center [63, 261] width 79 height 12
select select "ALL"
select select "0"
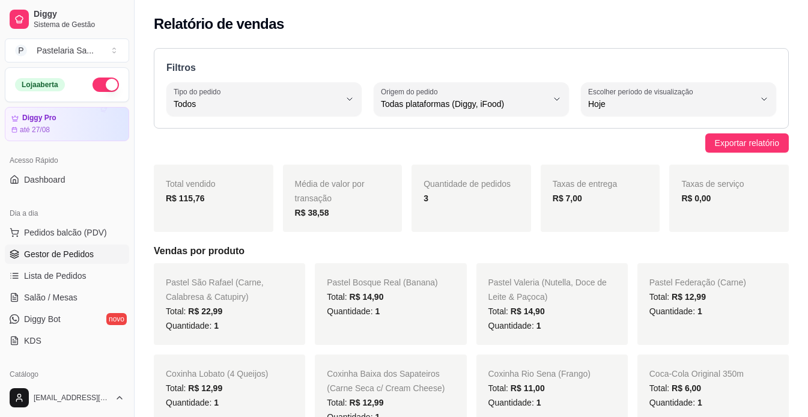
click at [66, 255] on span "Gestor de Pedidos" at bounding box center [59, 254] width 70 height 12
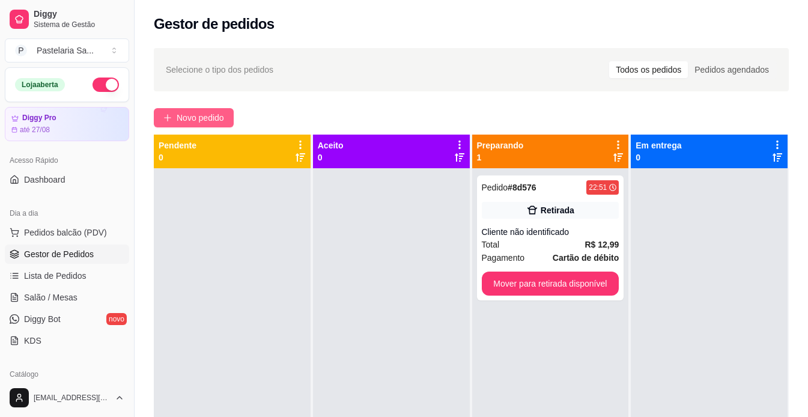
click at [194, 112] on span "Novo pedido" at bounding box center [200, 117] width 47 height 13
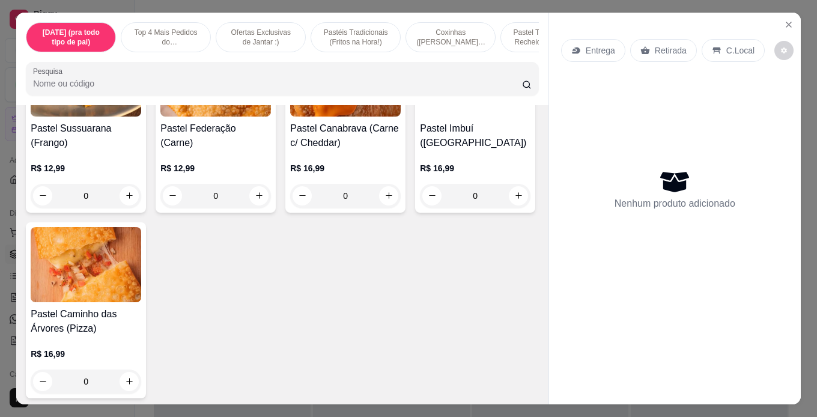
scroll to position [1022, 0]
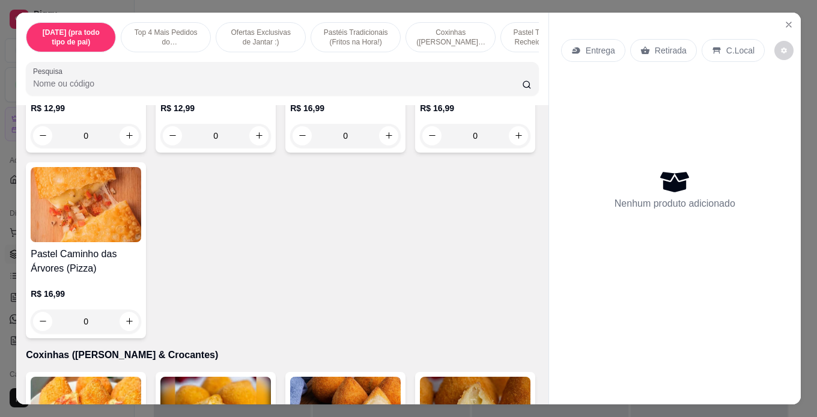
click at [271, 148] on div "0" at bounding box center [215, 136] width 111 height 24
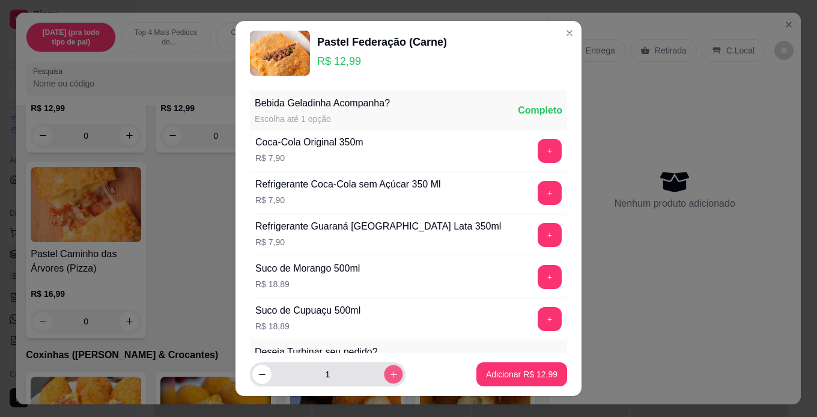
click at [391, 374] on icon "increase-product-quantity" at bounding box center [394, 374] width 6 height 6
type input "2"
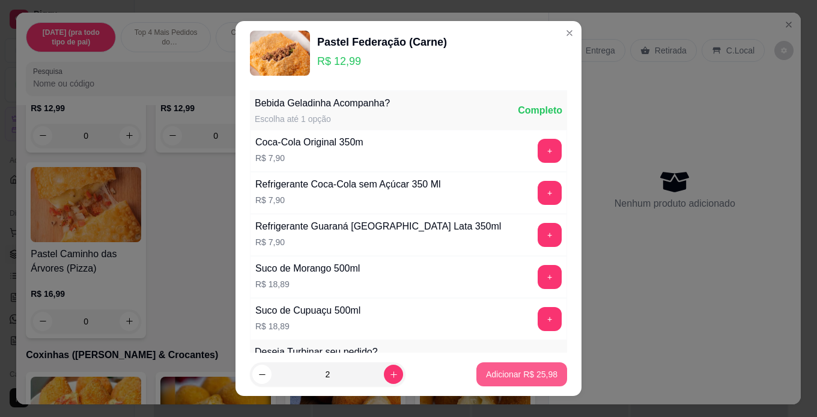
click at [543, 372] on p "Adicionar R$ 25,98" at bounding box center [522, 374] width 72 height 12
type input "2"
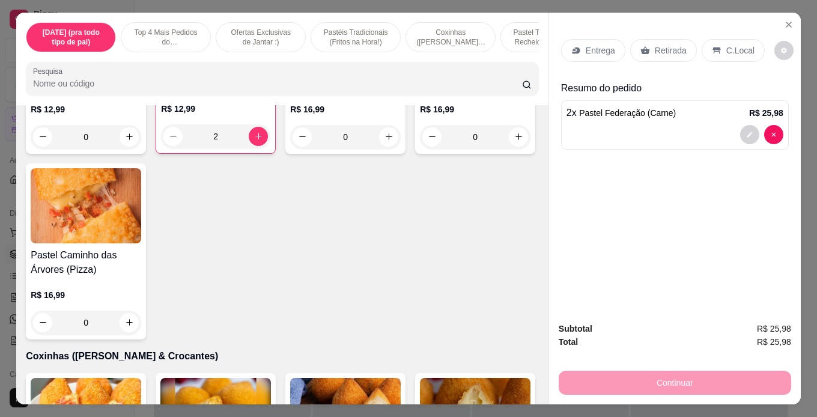
click at [664, 47] on p "Retirada" at bounding box center [671, 50] width 32 height 12
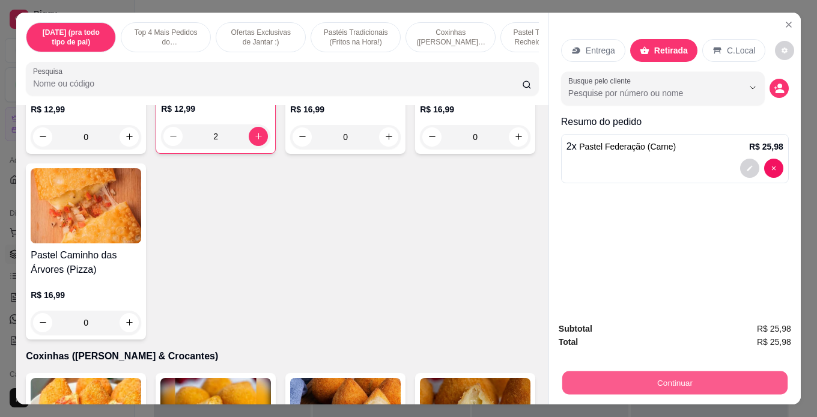
click at [666, 371] on button "Continuar" at bounding box center [674, 382] width 225 height 23
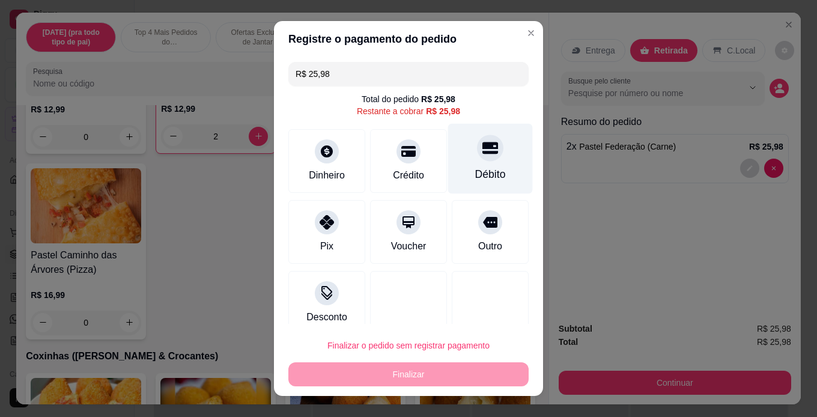
click at [466, 163] on div "Débito" at bounding box center [490, 158] width 85 height 70
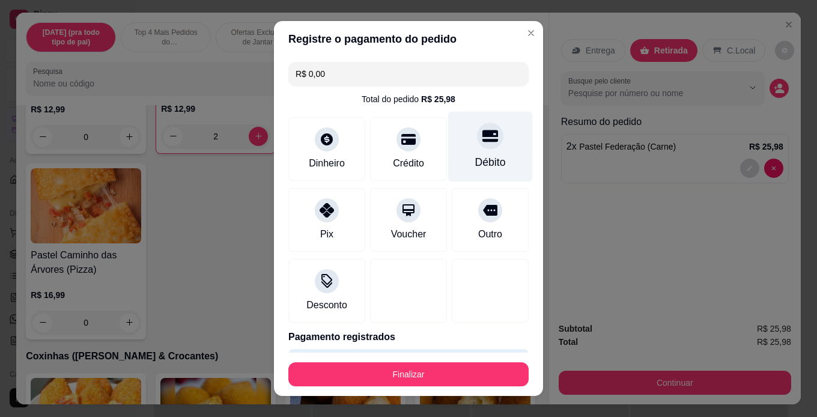
type input "R$ 0,00"
drag, startPoint x: 478, startPoint y: 157, endPoint x: 475, endPoint y: 163, distance: 6.7
click at [475, 163] on div "Débito" at bounding box center [490, 162] width 31 height 16
click at [460, 122] on div "Débito" at bounding box center [490, 146] width 85 height 70
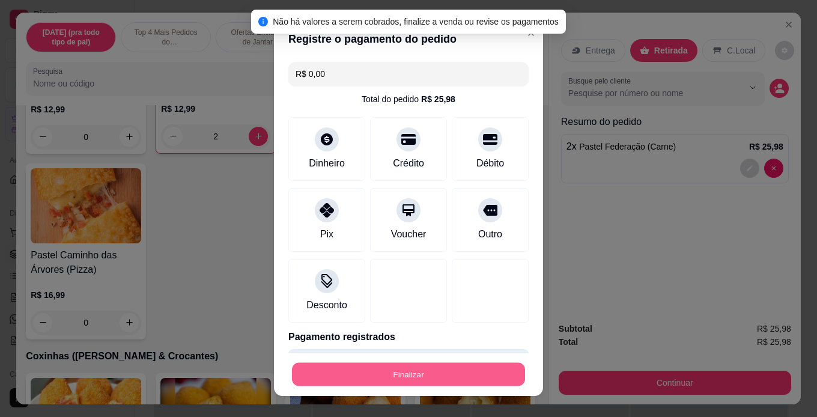
click at [404, 376] on button "Finalizar" at bounding box center [408, 374] width 233 height 23
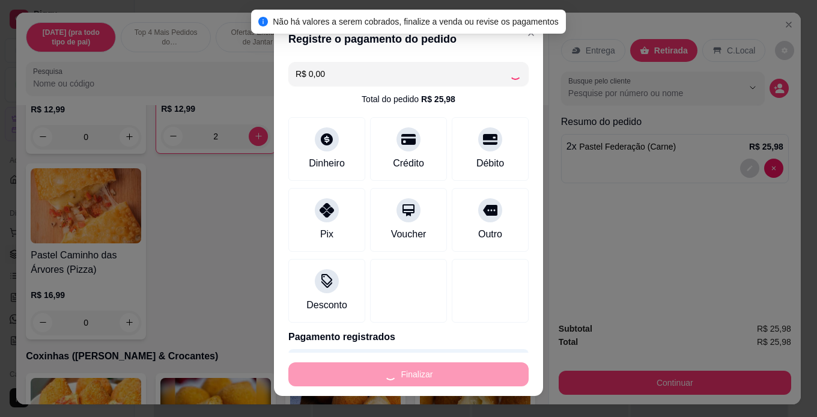
type input "0"
type input "-R$ 25,98"
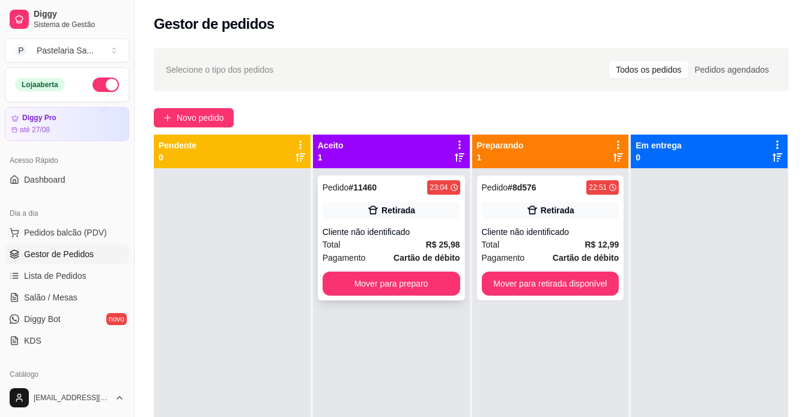
click at [379, 236] on div "Cliente não identificado" at bounding box center [392, 232] width 138 height 12
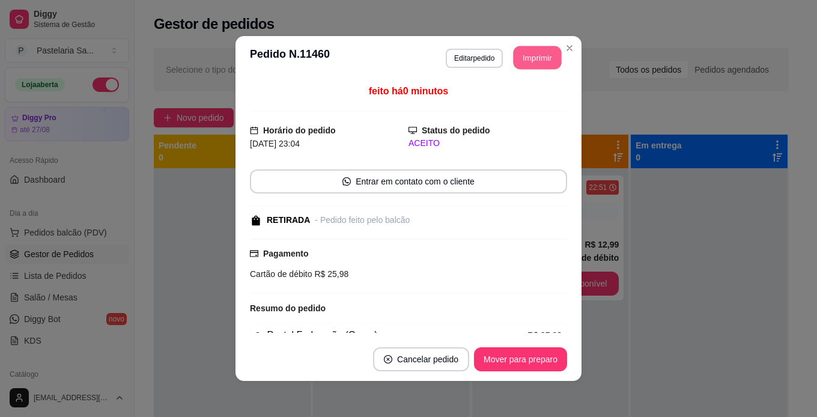
click at [538, 56] on button "Imprimir" at bounding box center [538, 57] width 48 height 23
click at [526, 46] on button "Imprimir" at bounding box center [538, 57] width 48 height 23
click at [527, 50] on button "Imprimir" at bounding box center [538, 58] width 50 height 24
click at [395, 20] on div "**********" at bounding box center [408, 208] width 817 height 417
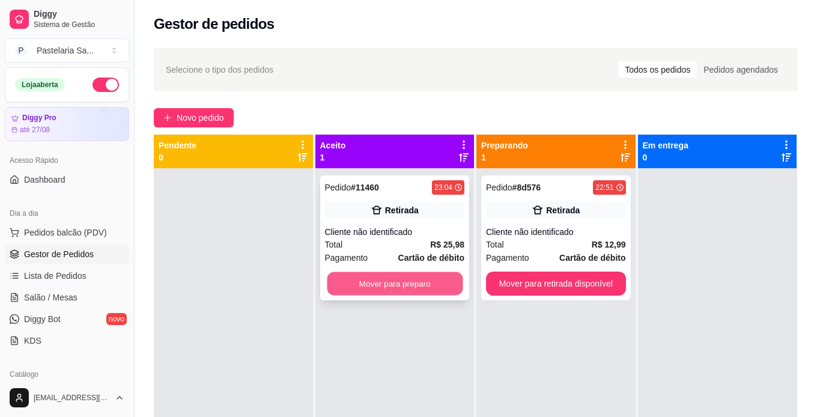
click at [382, 278] on button "Mover para preparo" at bounding box center [395, 283] width 136 height 23
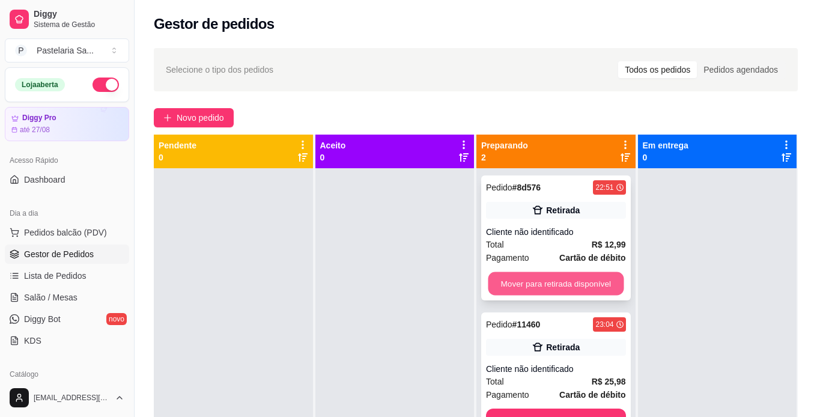
click at [570, 272] on button "Mover para retirada disponível" at bounding box center [556, 283] width 136 height 23
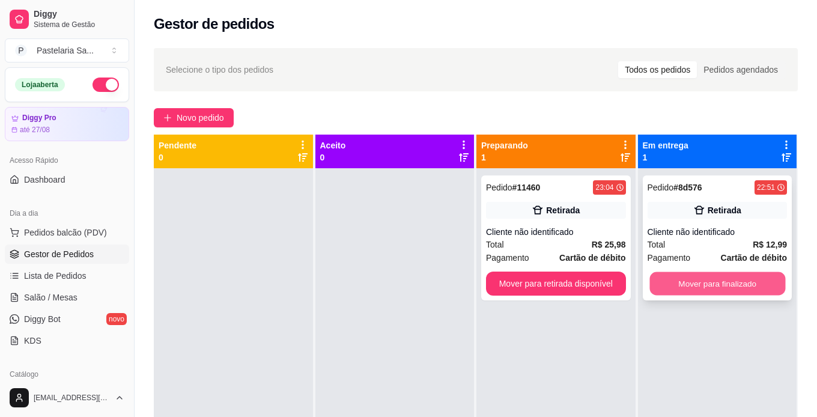
click at [694, 272] on button "Mover para finalizado" at bounding box center [718, 283] width 136 height 23
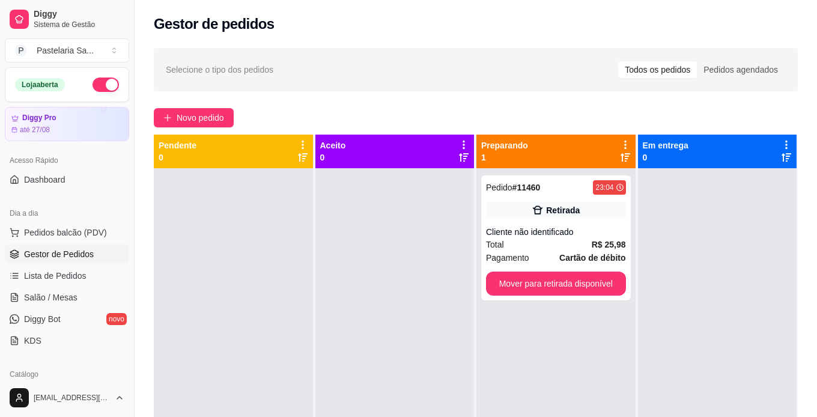
drag, startPoint x: 595, startPoint y: 169, endPoint x: 589, endPoint y: 166, distance: 6.7
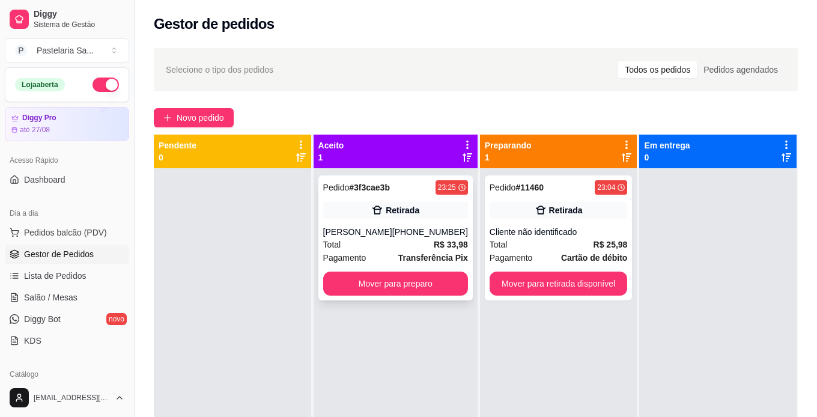
click at [392, 238] on div "[PERSON_NAME]" at bounding box center [357, 232] width 69 height 12
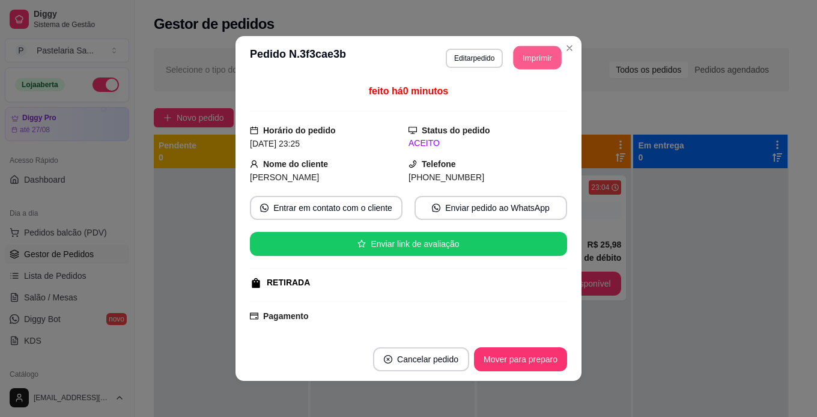
click at [548, 55] on button "Imprimir" at bounding box center [538, 57] width 48 height 23
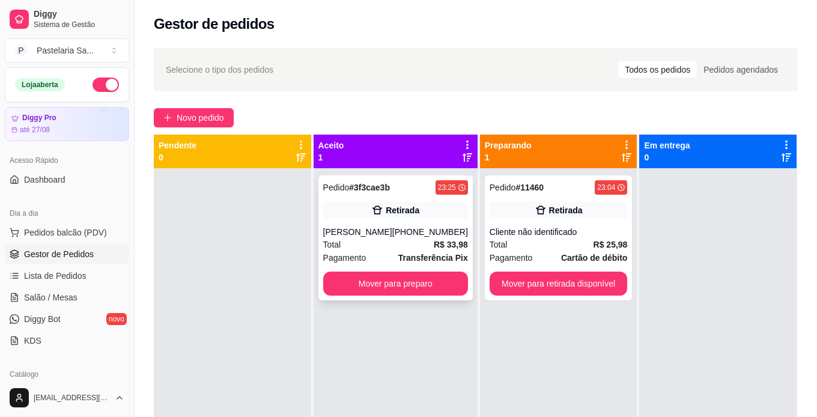
click at [409, 283] on div "Pedido # 3f3cae3b 23:25 Retirada Geisa santos de Brito [PHONE_NUMBER] Total R$ …" at bounding box center [396, 237] width 154 height 125
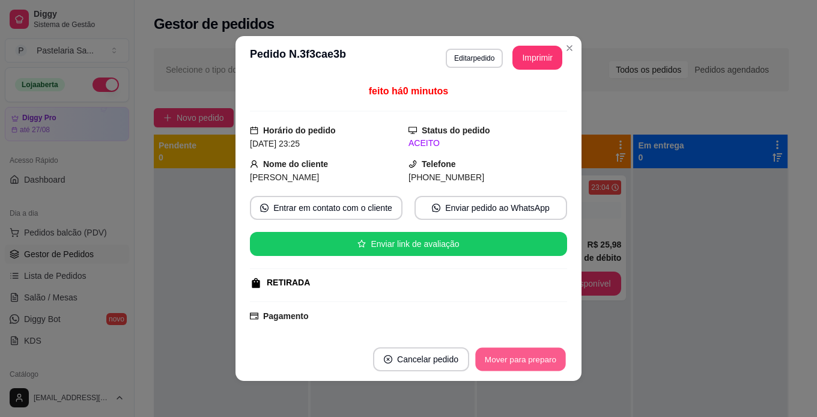
click at [551, 355] on button "Mover para preparo" at bounding box center [520, 359] width 90 height 23
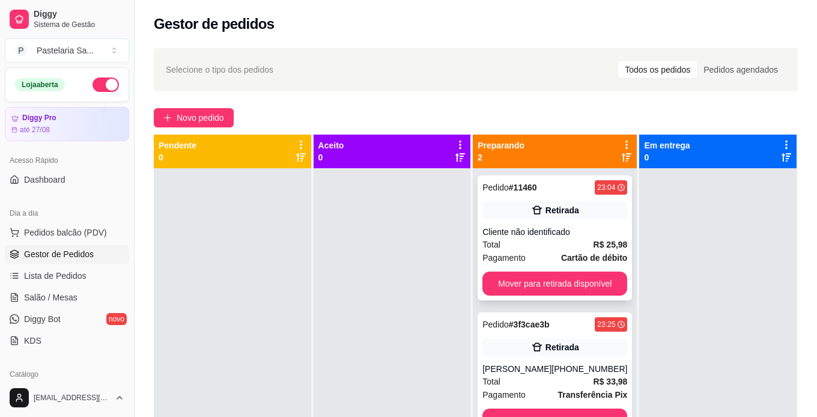
click at [531, 238] on div "Total R$ 25,98" at bounding box center [555, 244] width 145 height 13
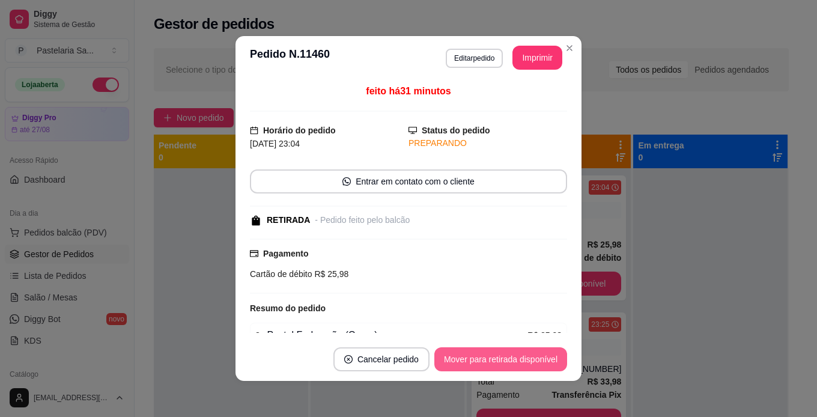
click at [489, 367] on button "Mover para retirada disponível" at bounding box center [500, 359] width 133 height 24
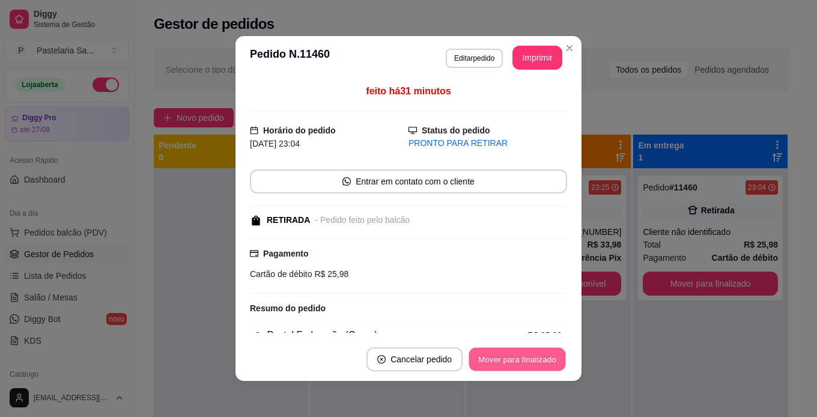
click at [517, 365] on button "Mover para finalizado" at bounding box center [517, 359] width 97 height 23
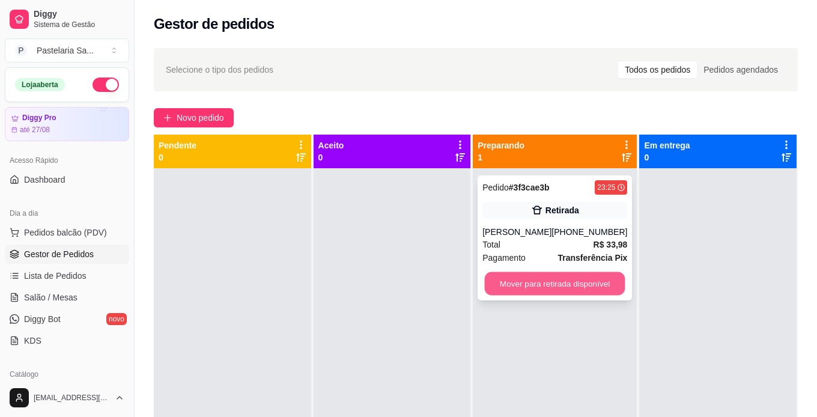
click at [591, 272] on button "Mover para retirada disponível" at bounding box center [555, 283] width 141 height 23
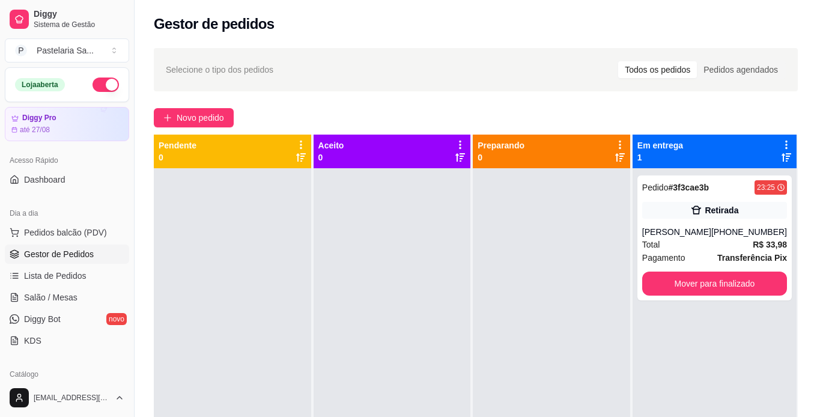
select select "ALL"
select select "0"
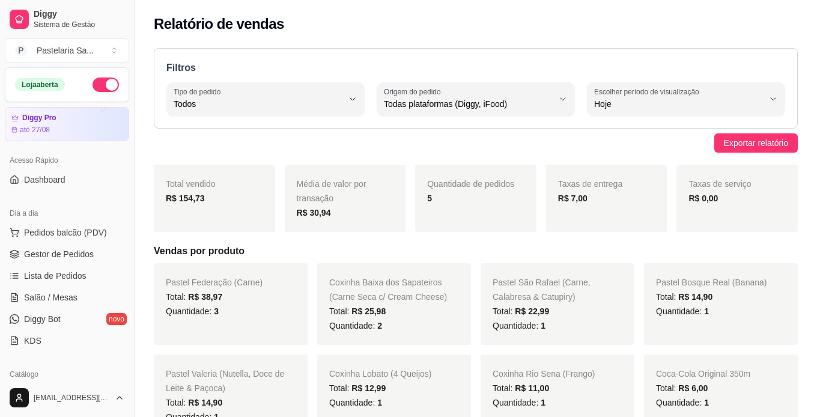
click at [227, 304] on div "Quantidade: 3" at bounding box center [231, 311] width 130 height 14
